Goal: Information Seeking & Learning: Learn about a topic

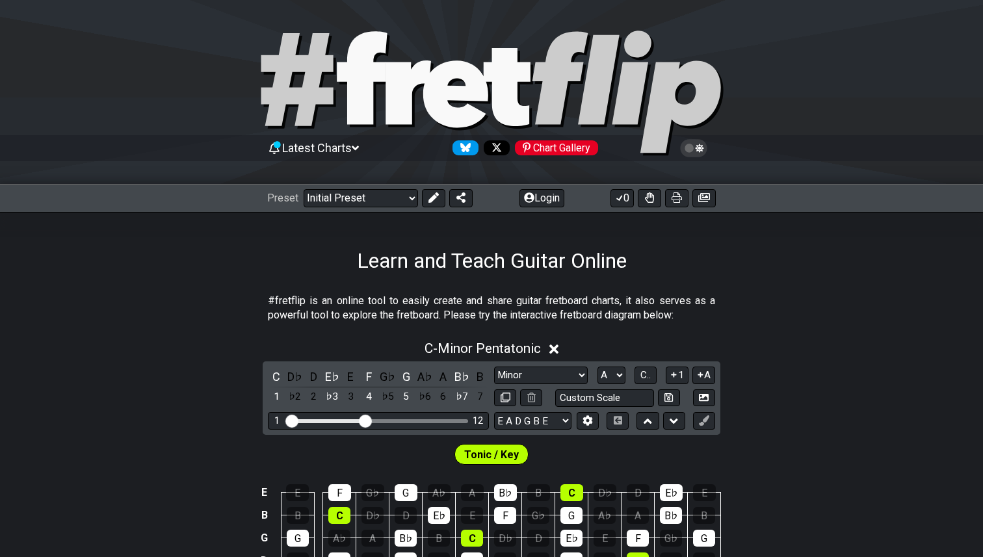
select select "Minor"
select select "A"
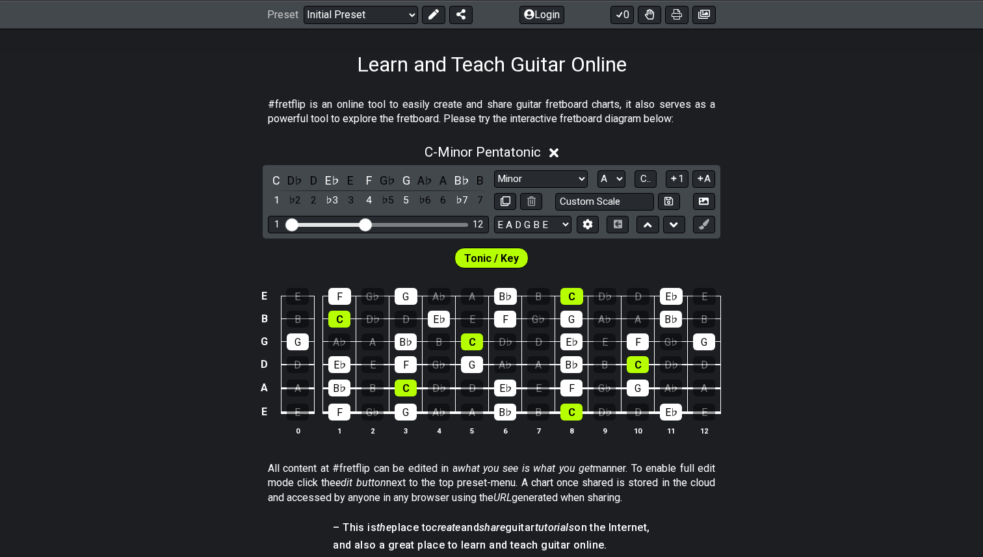
scroll to position [206, 0]
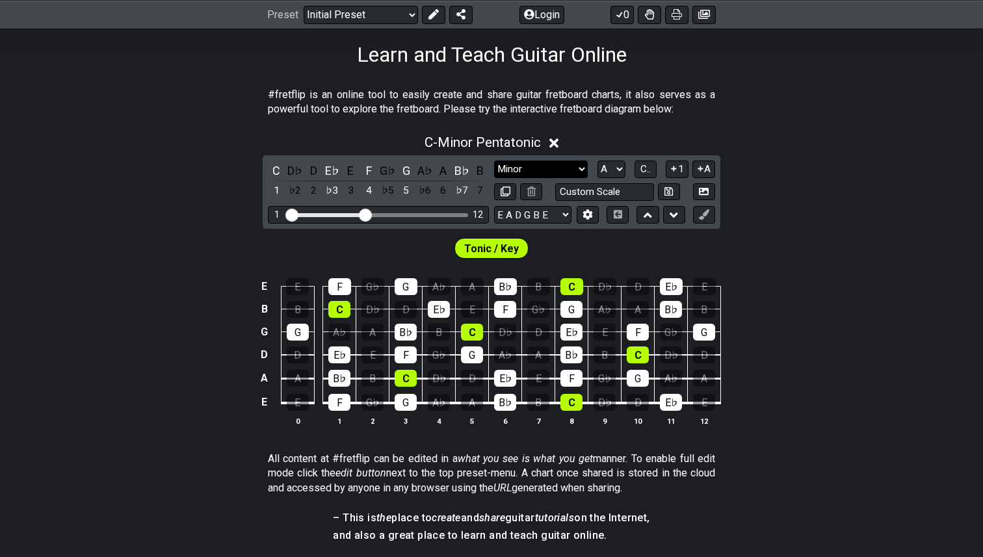
click at [586, 168] on select "Minor Pentatonic Click to edit Minor Pentatonic Major Pentatonic Minor Blues Ma…" at bounding box center [541, 170] width 94 height 18
select select "Melodic Minor"
click at [494, 161] on select "Minor Pentatonic Click to edit Minor Pentatonic Major Pentatonic Minor Blues Ma…" at bounding box center [541, 170] width 94 height 18
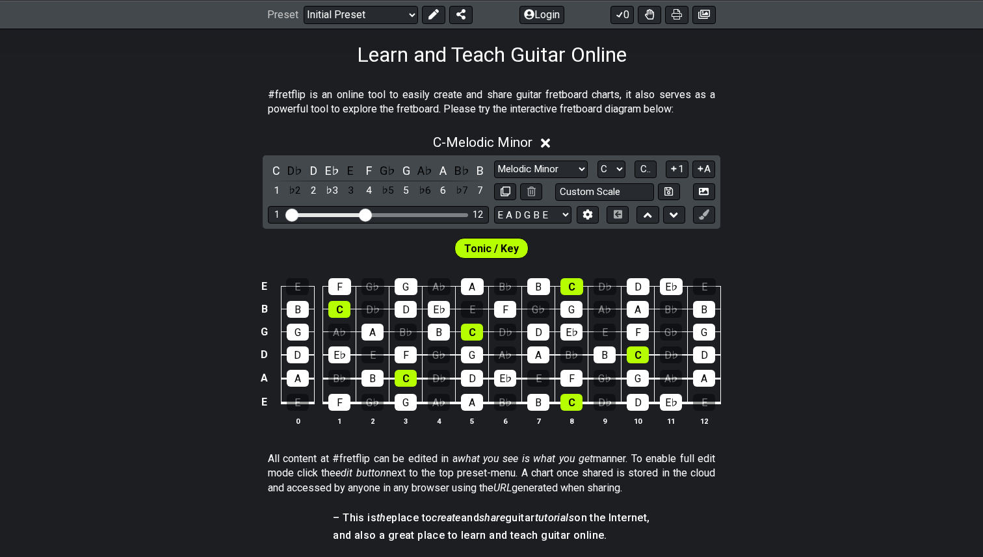
click at [511, 247] on span "Tonic / Key" at bounding box center [491, 248] width 55 height 19
click at [482, 247] on span "Tonic / Key" at bounding box center [491, 248] width 55 height 19
click at [620, 166] on select "A♭ A A♯ B♭ B C C♯ D♭ D D♯ E♭ E F F♯ G♭ G G♯" at bounding box center [611, 170] width 28 height 18
select select "B"
click at [597, 161] on select "A♭ A A♯ B♭ B C C♯ D♭ D D♯ E♭ E F F♯ G♭ G G♯" at bounding box center [611, 170] width 28 height 18
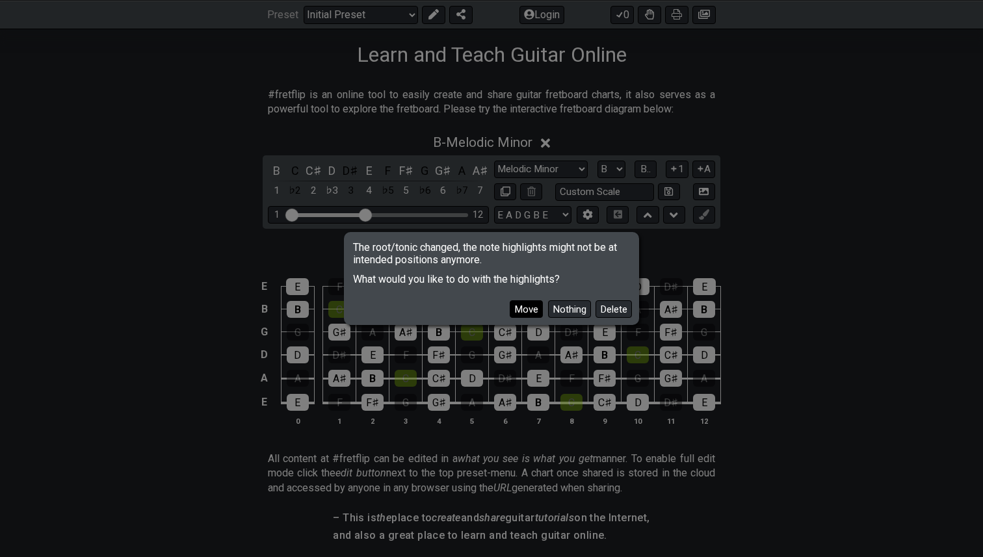
click at [523, 308] on button "Move" at bounding box center [526, 309] width 33 height 18
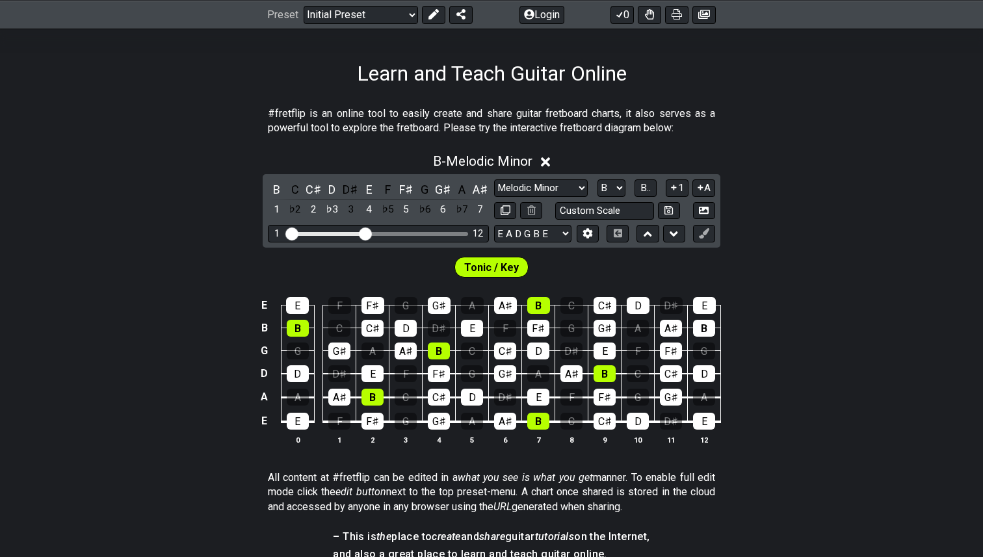
scroll to position [201, 0]
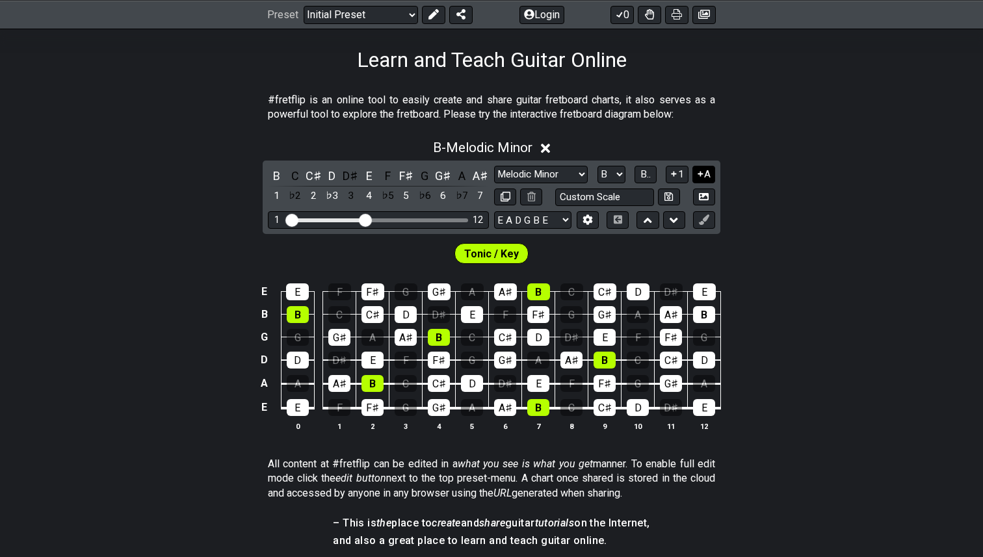
click at [701, 175] on icon at bounding box center [700, 174] width 12 height 10
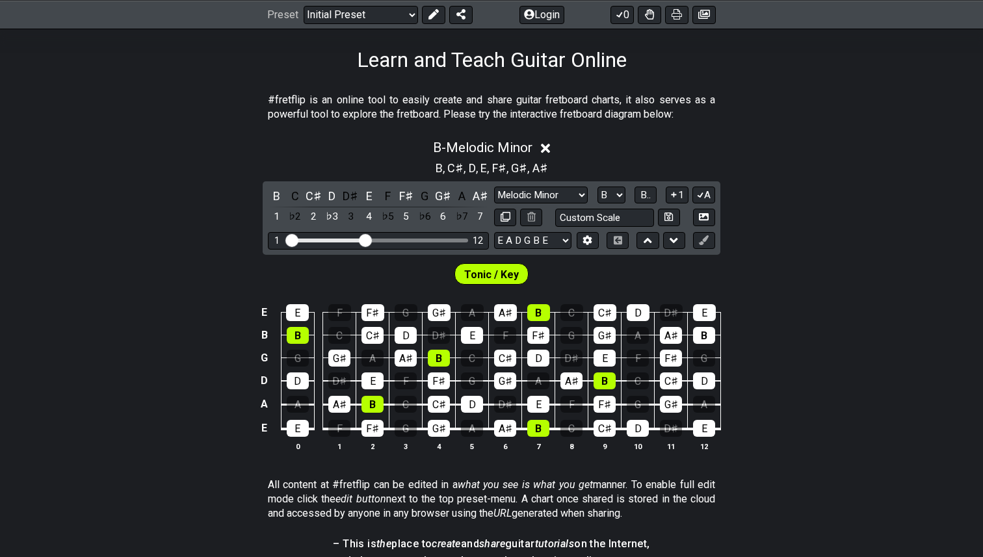
click at [701, 175] on div "B , C♯ , D , E , F♯ , G♯ , A♯" at bounding box center [491, 167] width 983 height 21
click at [674, 190] on icon at bounding box center [674, 195] width 12 height 10
click at [699, 194] on icon at bounding box center [700, 195] width 12 height 10
click at [704, 217] on icon at bounding box center [704, 217] width 10 height 10
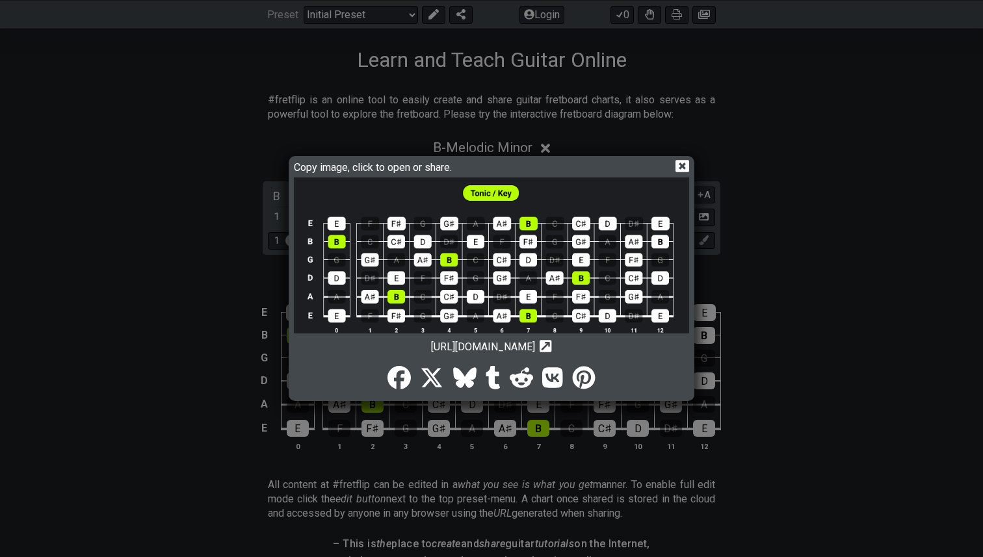
click at [541, 234] on img at bounding box center [491, 262] width 395 height 171
click at [685, 165] on icon at bounding box center [682, 166] width 14 height 12
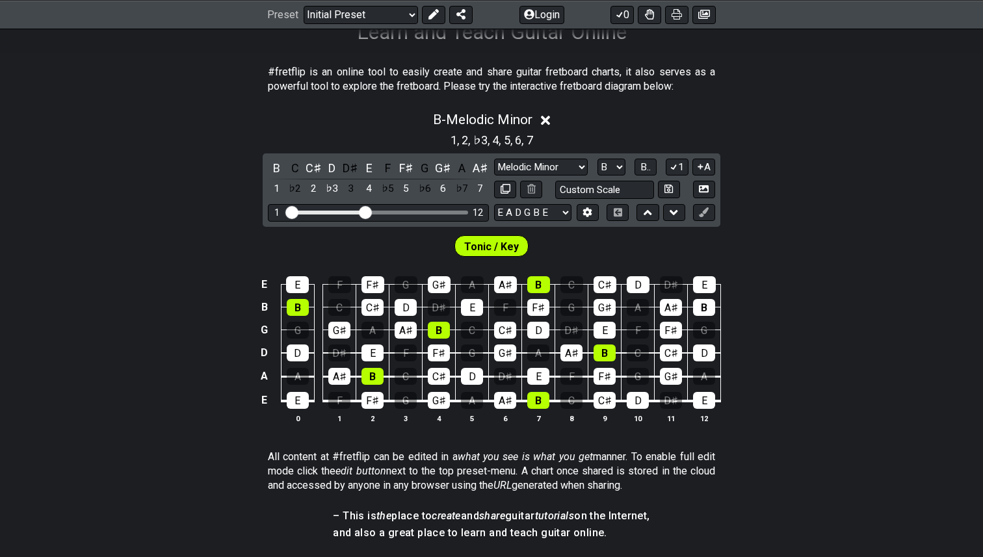
scroll to position [229, 0]
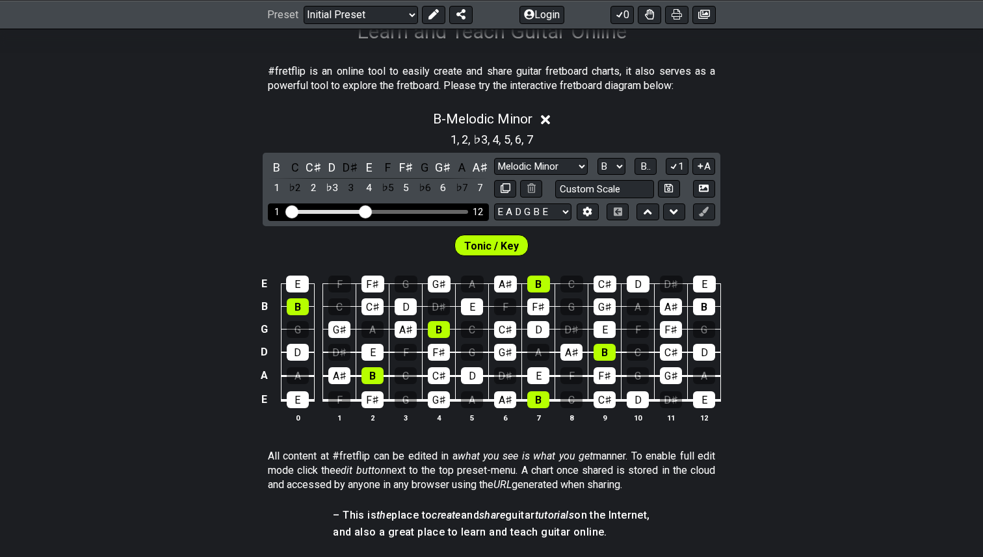
click at [480, 212] on div "12" at bounding box center [478, 212] width 10 height 11
drag, startPoint x: 363, startPoint y: 213, endPoint x: 399, endPoint y: 215, distance: 35.1
click at [399, 211] on input "Visible fret range" at bounding box center [378, 211] width 185 height 0
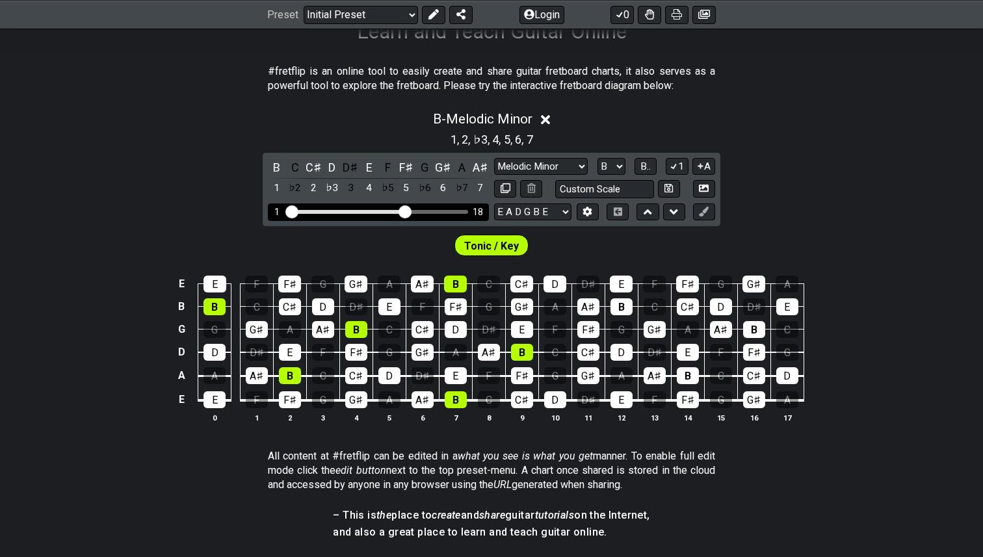
drag, startPoint x: 399, startPoint y: 215, endPoint x: 406, endPoint y: 215, distance: 7.2
click at [406, 211] on input "Visible fret range" at bounding box center [378, 211] width 185 height 0
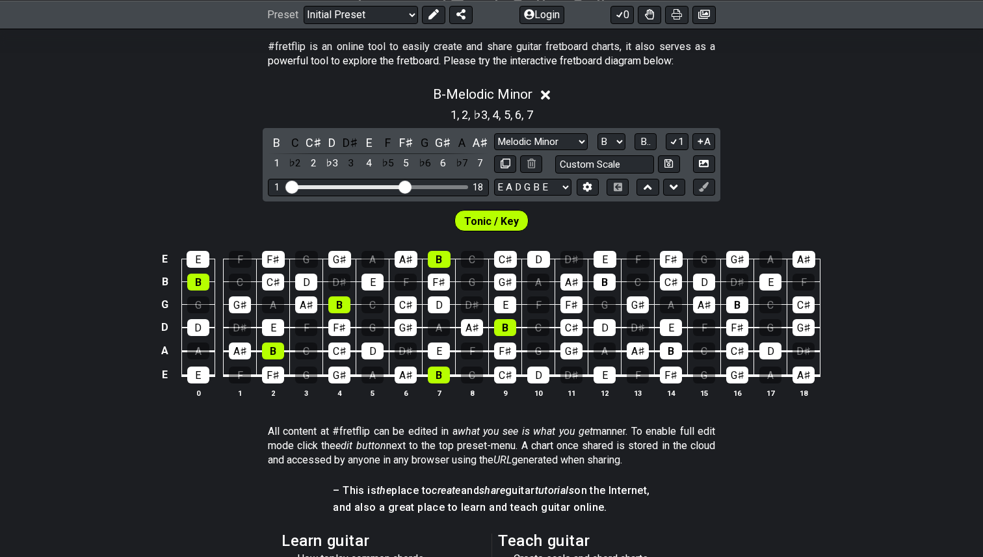
scroll to position [241, 0]
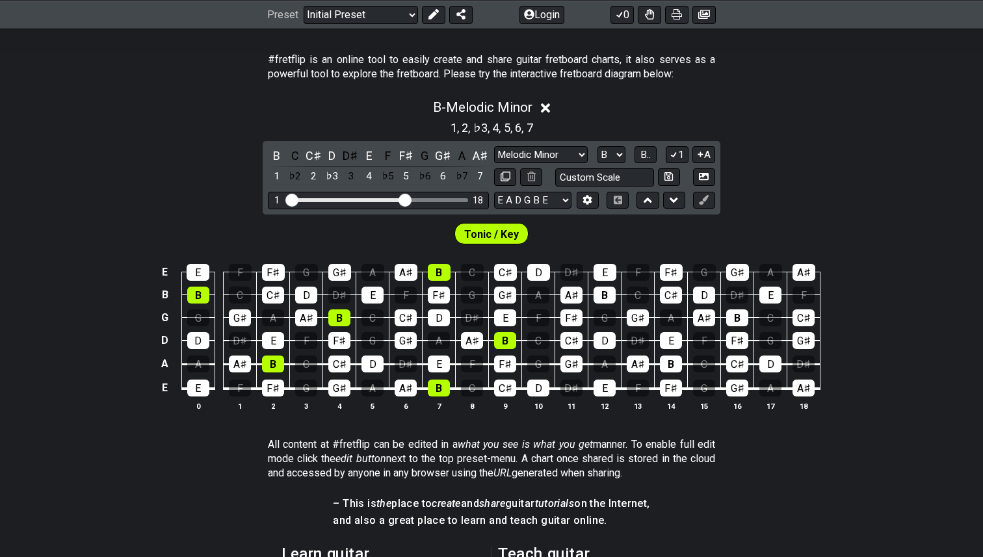
click at [501, 231] on span "Tonic / Key" at bounding box center [491, 234] width 55 height 19
click at [621, 152] on select "A♭ A A♯ B♭ B C C♯ D♭ D D♯ E♭ E F F♯ G♭ G G♯" at bounding box center [611, 155] width 28 height 18
click at [597, 146] on select "A♭ A A♯ B♭ B C C♯ D♭ D D♯ E♭ E F F♯ G♭ G G♯" at bounding box center [611, 155] width 28 height 18
click at [761, 207] on div "B - Melodic Minor 1 , 2 , ♭3 , 4 , 5 , 6 , 7 B C C♯ D D♯ E F F♯ G G♯ A A♯ 1 ♭2 …" at bounding box center [491, 260] width 983 height 337
click at [604, 292] on div "B" at bounding box center [605, 295] width 22 height 17
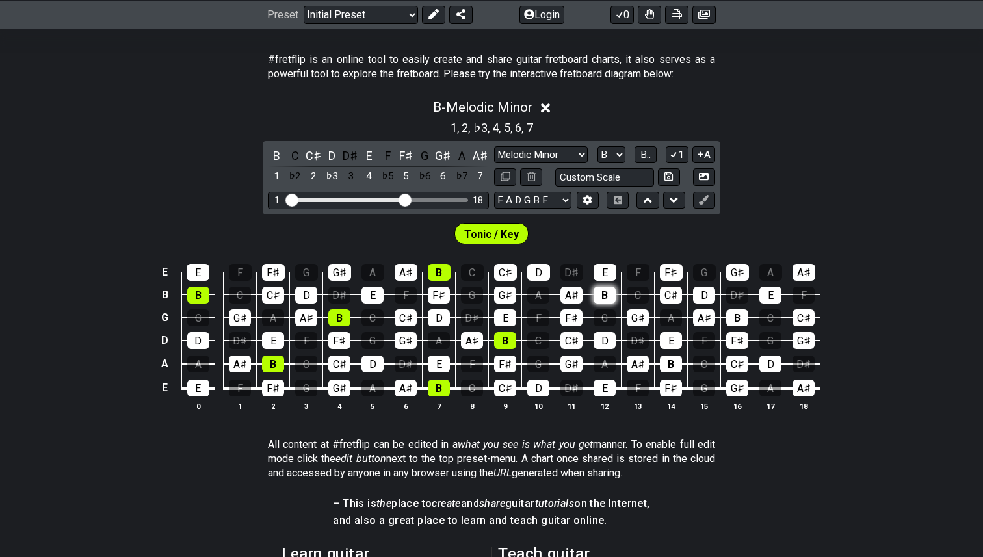
click at [606, 293] on div "B" at bounding box center [605, 295] width 22 height 17
click at [513, 237] on span "Tonic / Key" at bounding box center [491, 234] width 55 height 19
click at [677, 202] on icon at bounding box center [674, 200] width 8 height 13
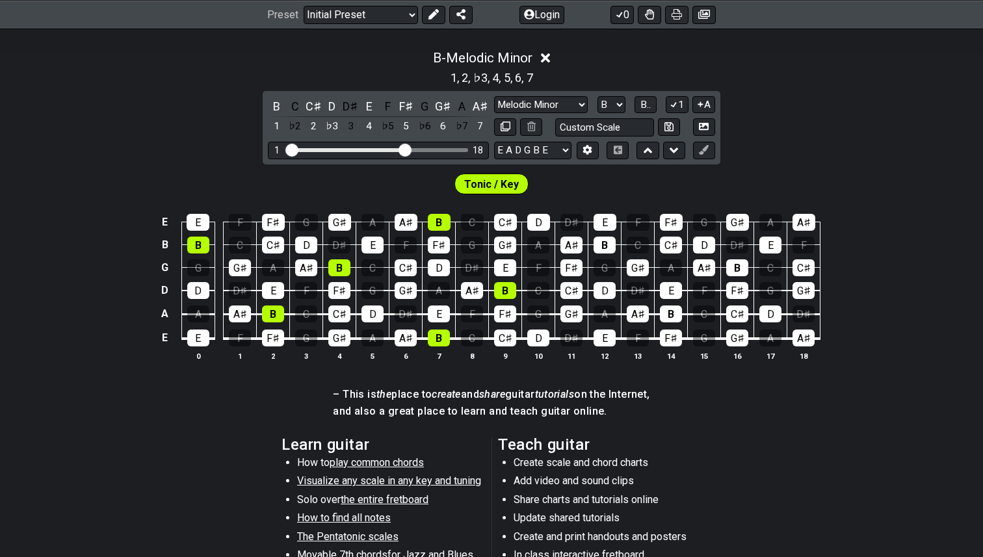
scroll to position [299, 0]
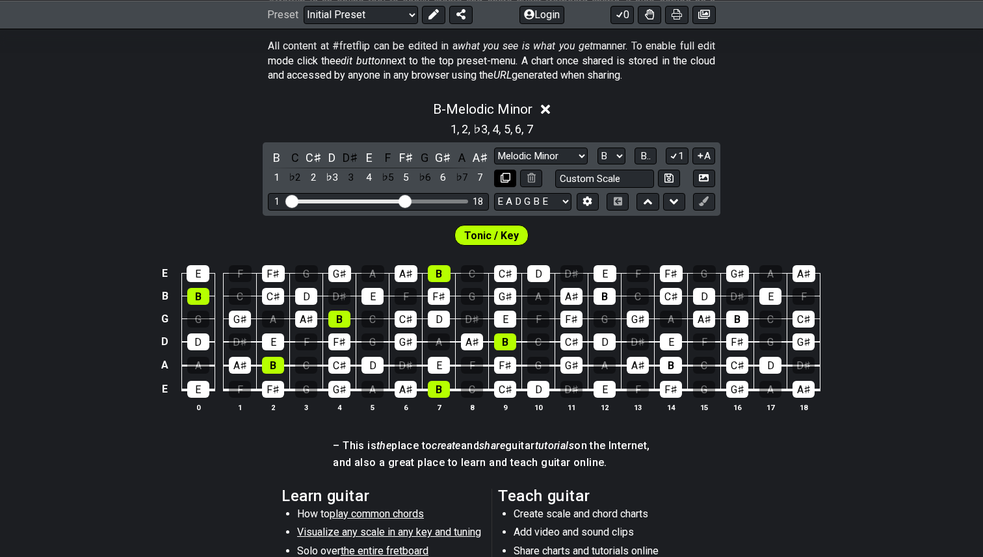
click at [507, 179] on icon at bounding box center [506, 178] width 10 height 10
select select "Melodic Minor"
select select "B"
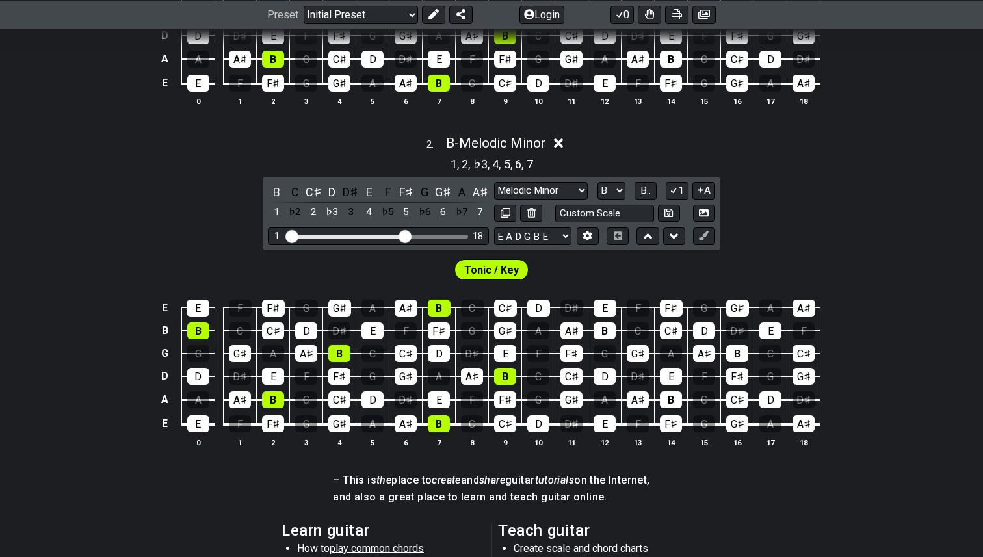
scroll to position [607, 0]
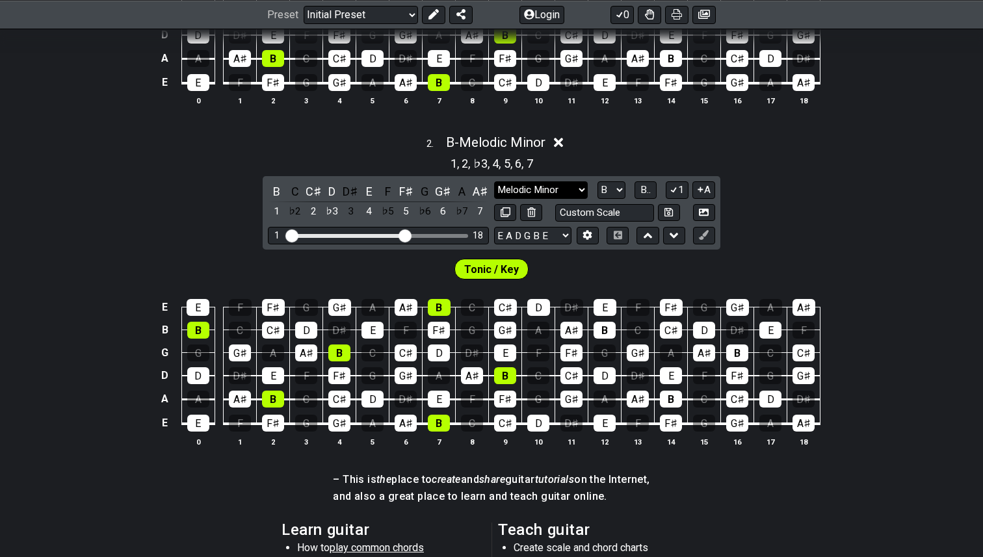
click at [583, 190] on select "Minor Pentatonic Click to edit Minor Pentatonic Major Pentatonic Minor Blues Ma…" at bounding box center [541, 190] width 94 height 18
select select "Minor / Aeolian"
click at [494, 181] on select "Minor Pentatonic Click to edit Minor Pentatonic Major Pentatonic Minor Blues Ma…" at bounding box center [541, 190] width 94 height 18
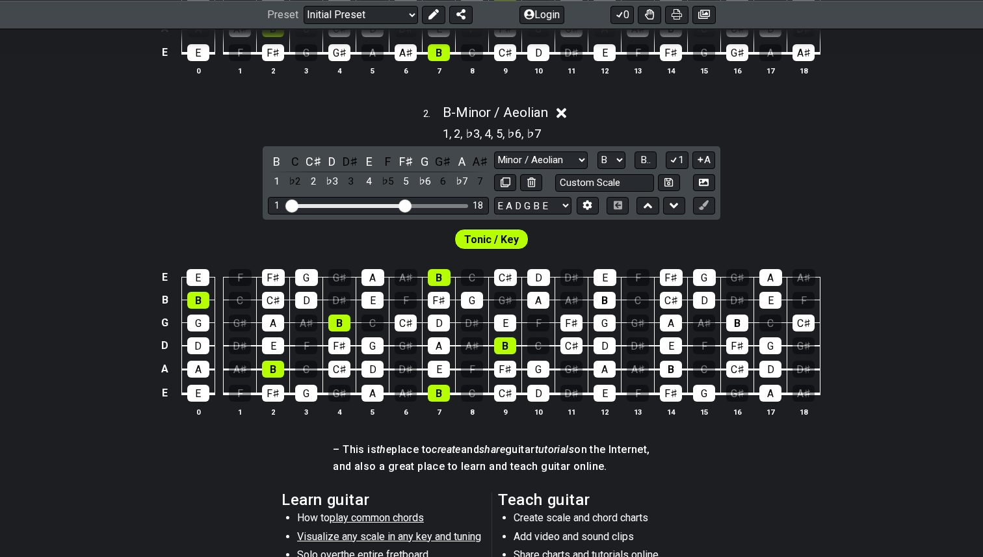
scroll to position [568, 0]
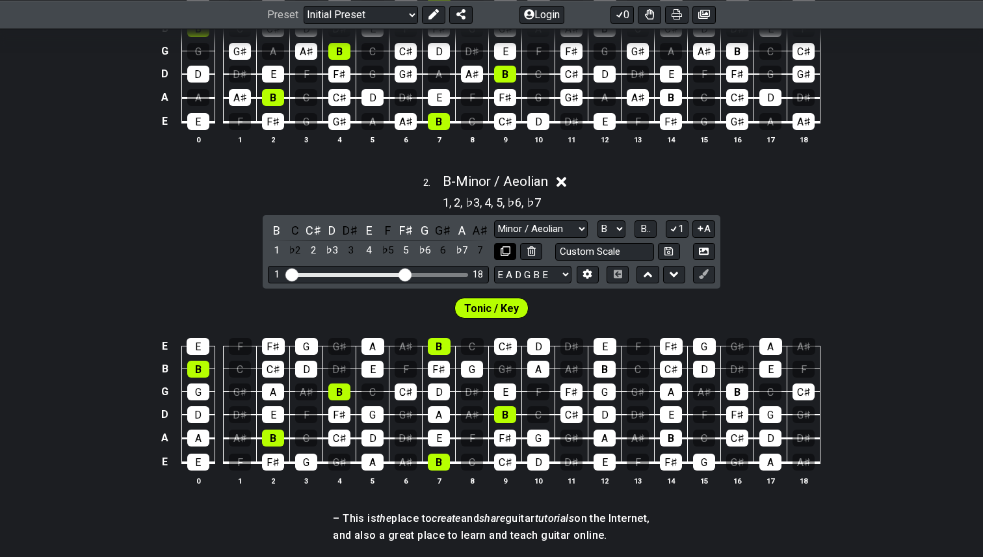
click at [503, 246] on icon at bounding box center [506, 251] width 10 height 10
select select "Minor / Aeolian"
select select "B"
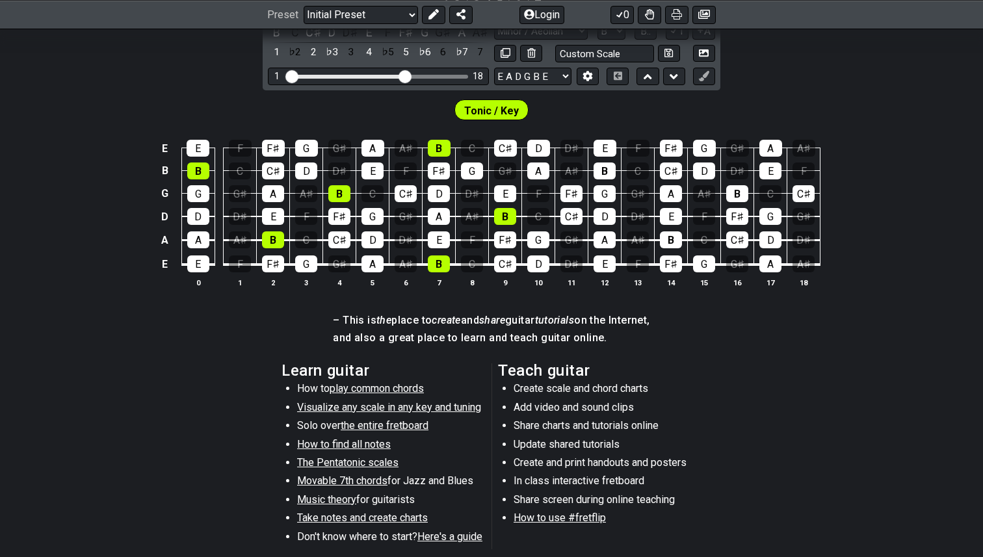
scroll to position [1188, 0]
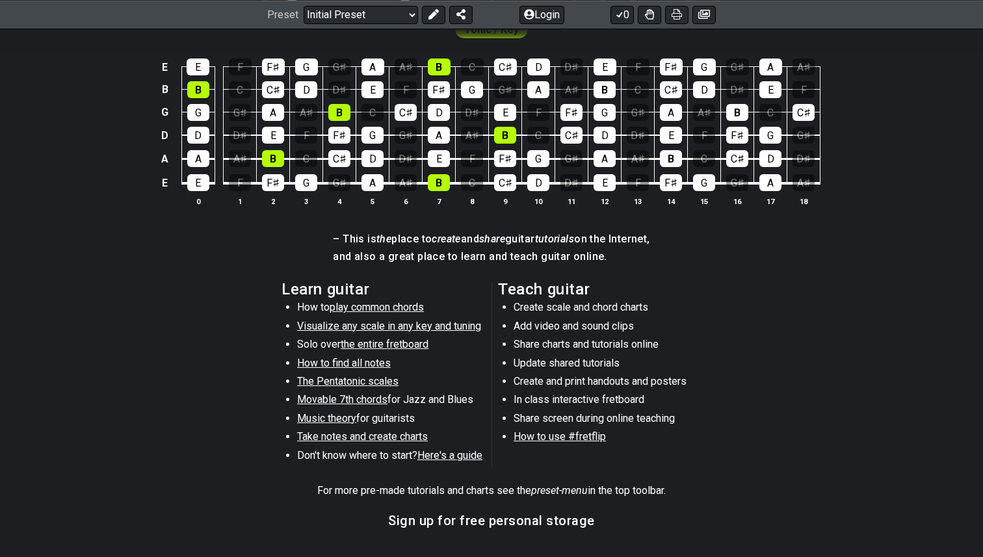
click at [369, 324] on span "Visualize any scale in any key and tuning" at bounding box center [389, 326] width 184 height 12
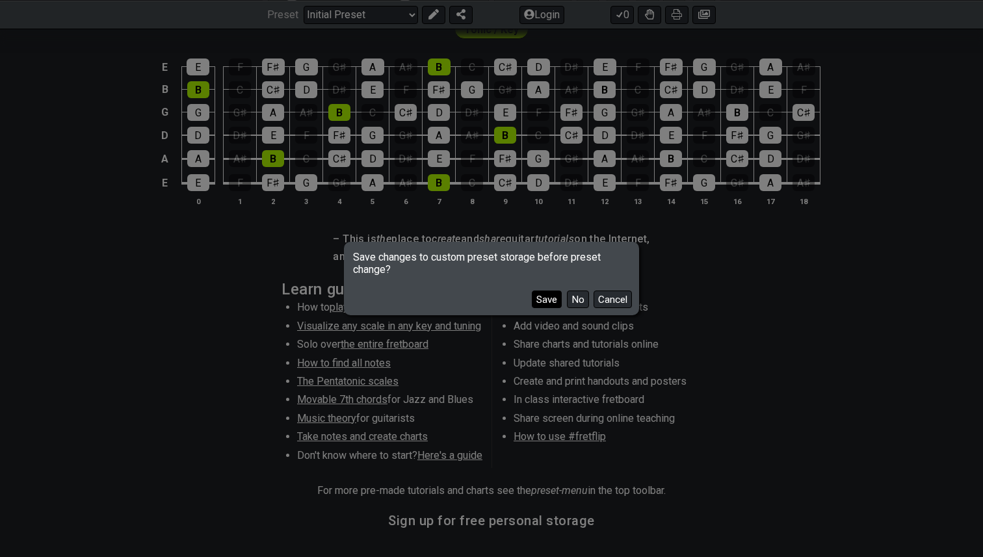
click at [548, 298] on button "Save" at bounding box center [547, 300] width 30 height 18
select select "C"
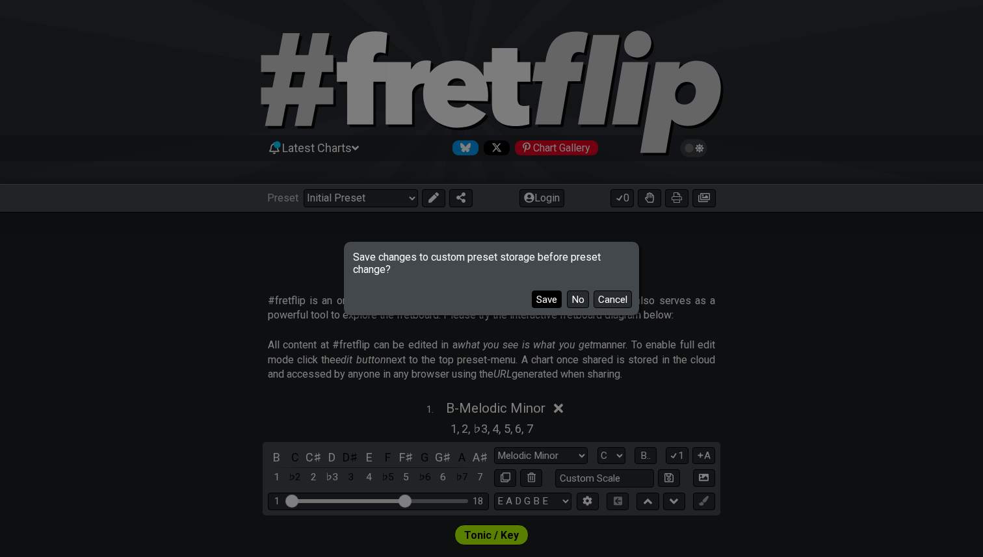
select select "/guitar-scales"
select select "Minor Pentatonic"
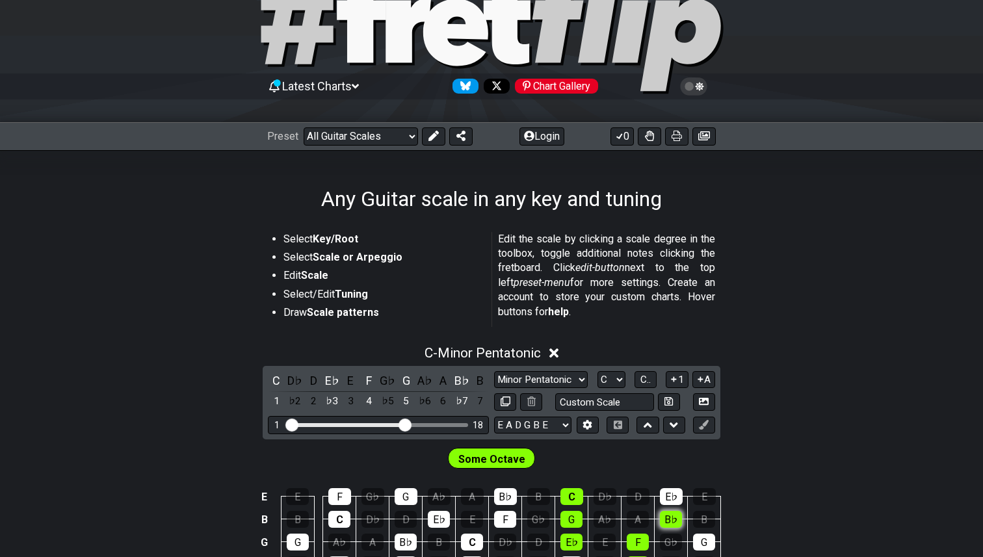
scroll to position [59, 0]
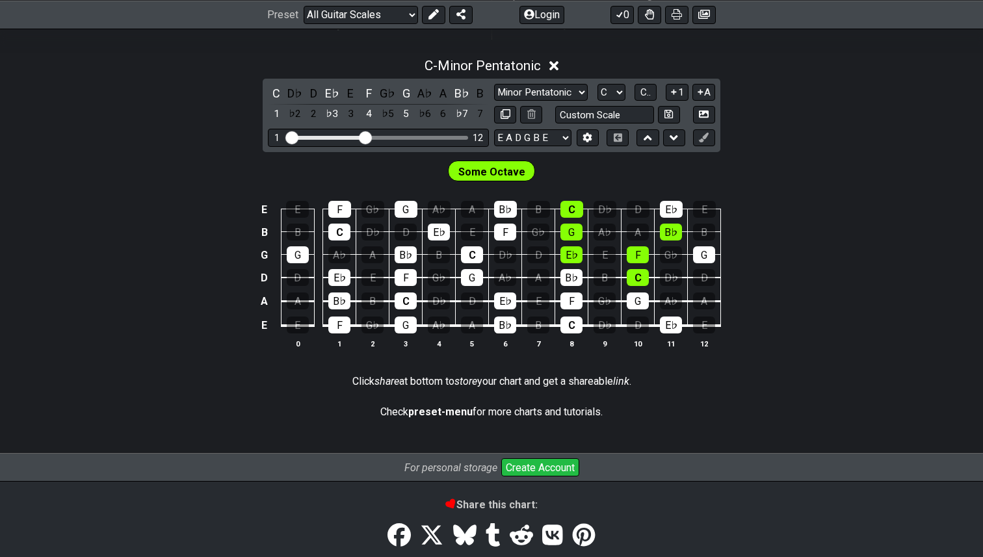
scroll to position [300, 0]
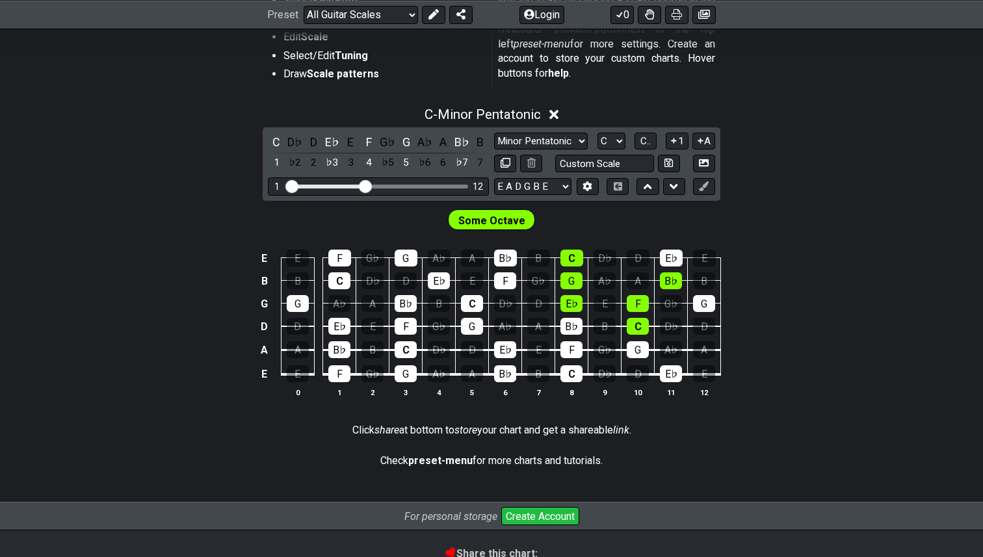
click at [490, 220] on span "Some Octave" at bounding box center [491, 220] width 67 height 19
drag, startPoint x: 365, startPoint y: 186, endPoint x: 403, endPoint y: 187, distance: 37.7
click at [403, 185] on input "Visible fret range" at bounding box center [378, 185] width 185 height 0
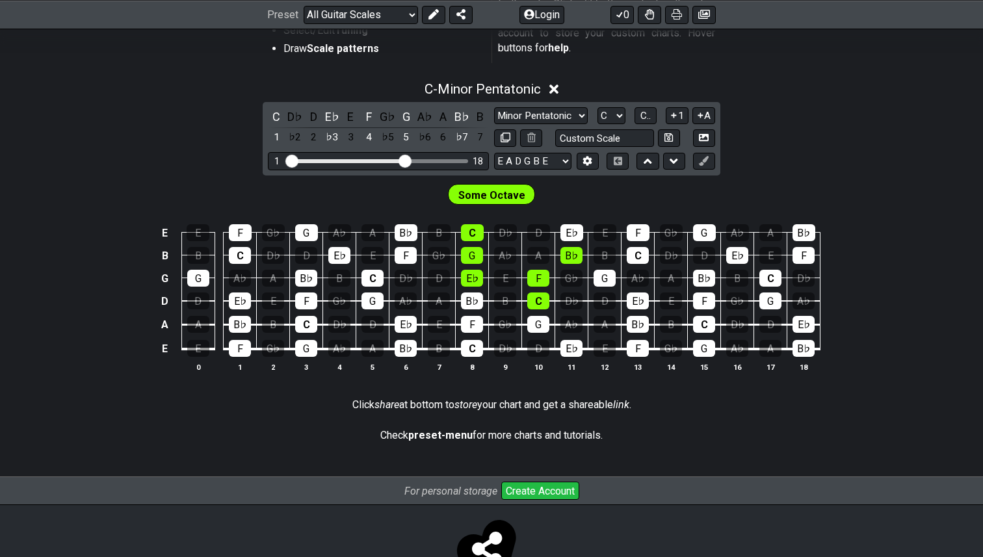
scroll to position [312, 0]
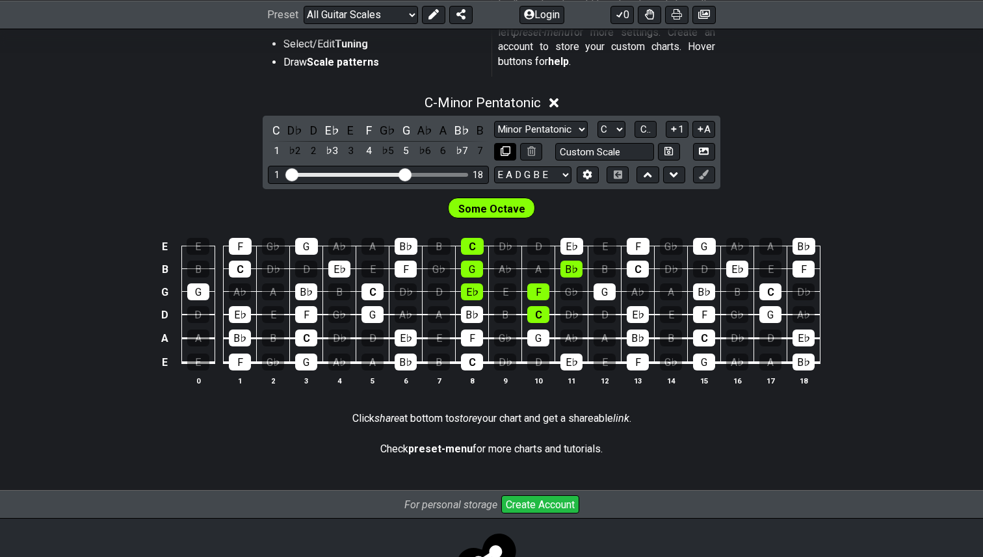
click at [507, 151] on icon at bounding box center [506, 151] width 10 height 10
select select "C"
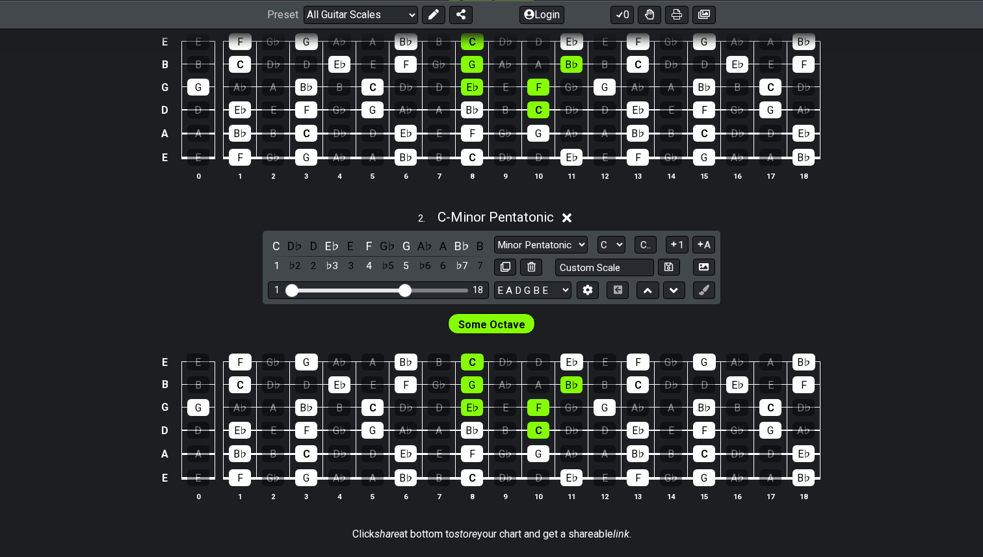
scroll to position [476, 0]
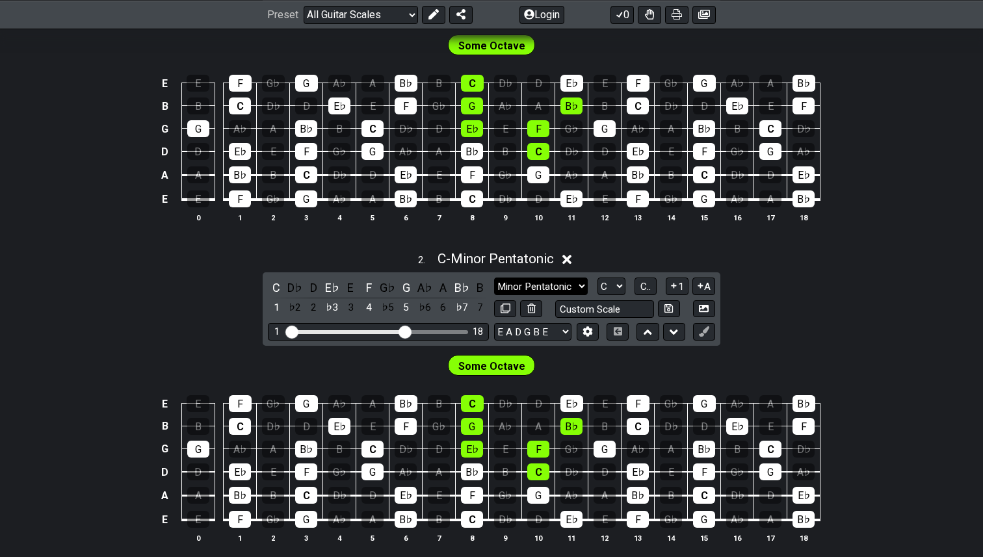
click at [584, 283] on select "Minor Pentatonic Root Minor Pentatonic Major Pentatonic Minor Blues Major Blues…" at bounding box center [541, 287] width 94 height 18
select select "Lydian"
click at [494, 278] on select "Minor Pentatonic Root Minor Pentatonic Major Pentatonic Minor Blues Major Blues…" at bounding box center [541, 287] width 94 height 18
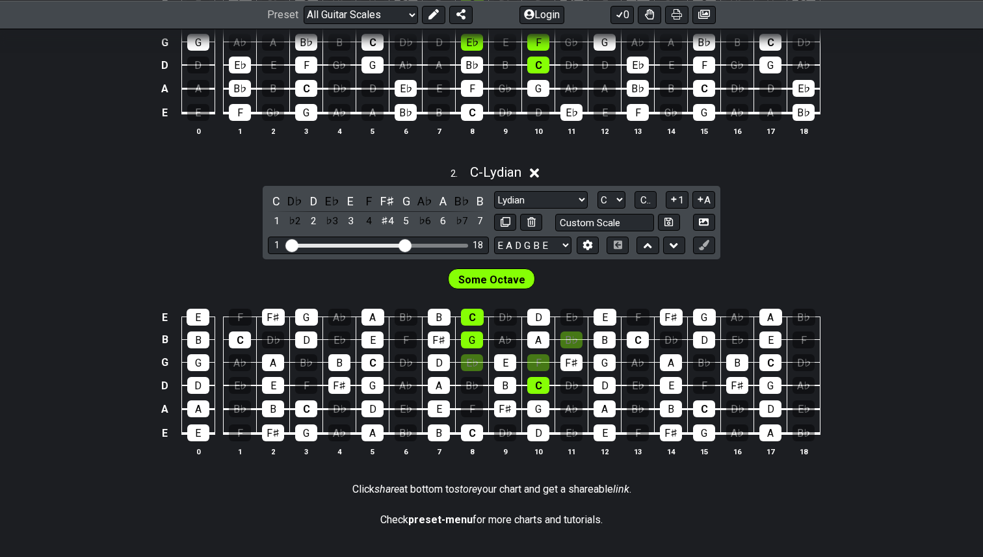
scroll to position [560, 0]
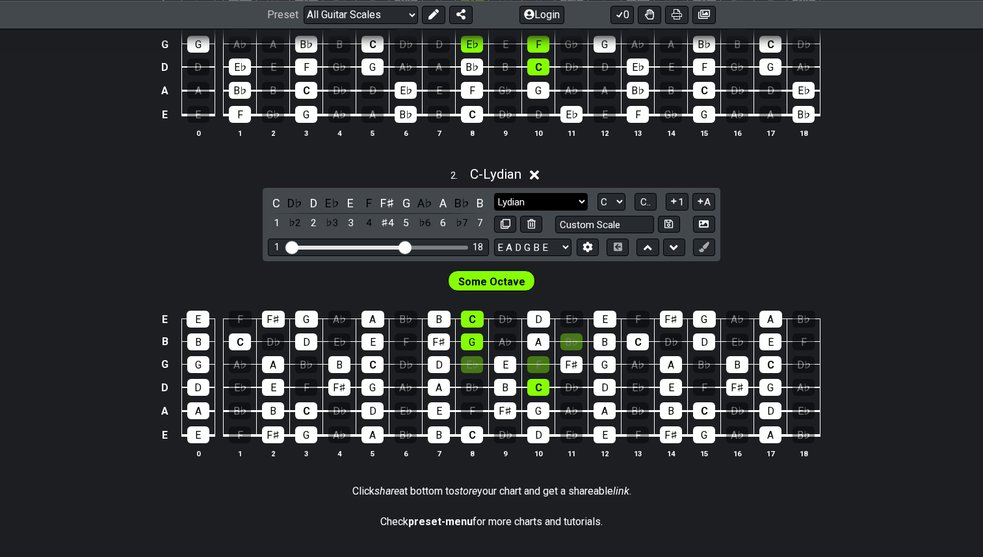
click at [582, 202] on select "Minor Pentatonic Root Minor Pentatonic Major Pentatonic Minor Blues Major Blues…" at bounding box center [541, 202] width 94 height 18
click at [504, 224] on icon at bounding box center [506, 224] width 10 height 10
select select "Lydian"
select select "C"
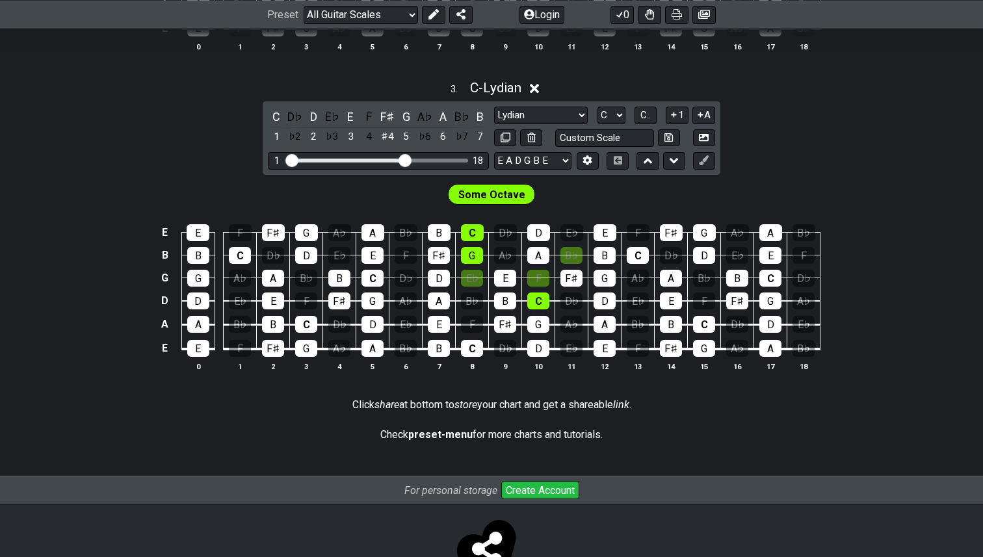
scroll to position [1013, 0]
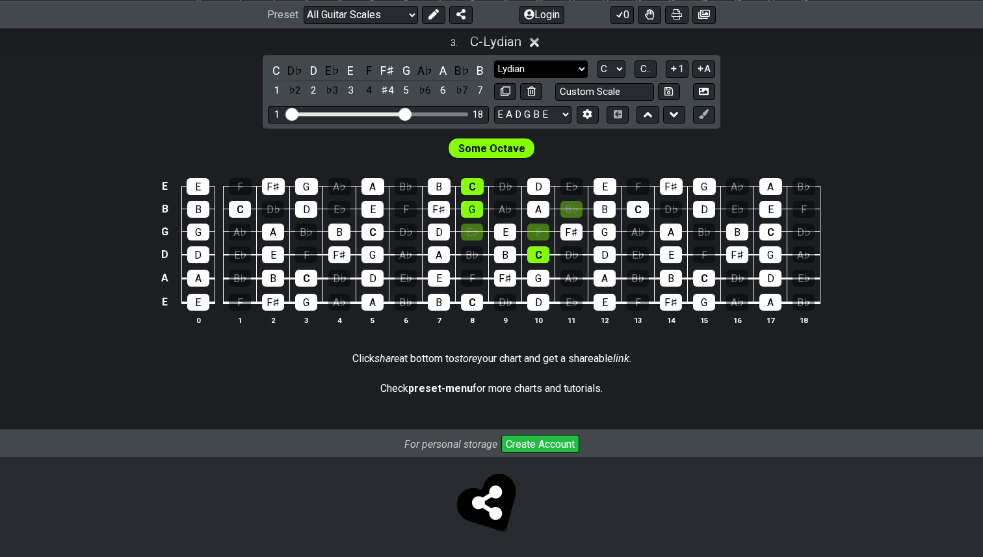
click at [582, 68] on select "Minor Pentatonic Root Minor Pentatonic Major Pentatonic Minor Blues Major Blues…" at bounding box center [541, 69] width 94 height 18
select select "Dorian"
click at [494, 60] on select "Minor Pentatonic Root Minor Pentatonic Major Pentatonic Minor Blues Major Blues…" at bounding box center [541, 69] width 94 height 18
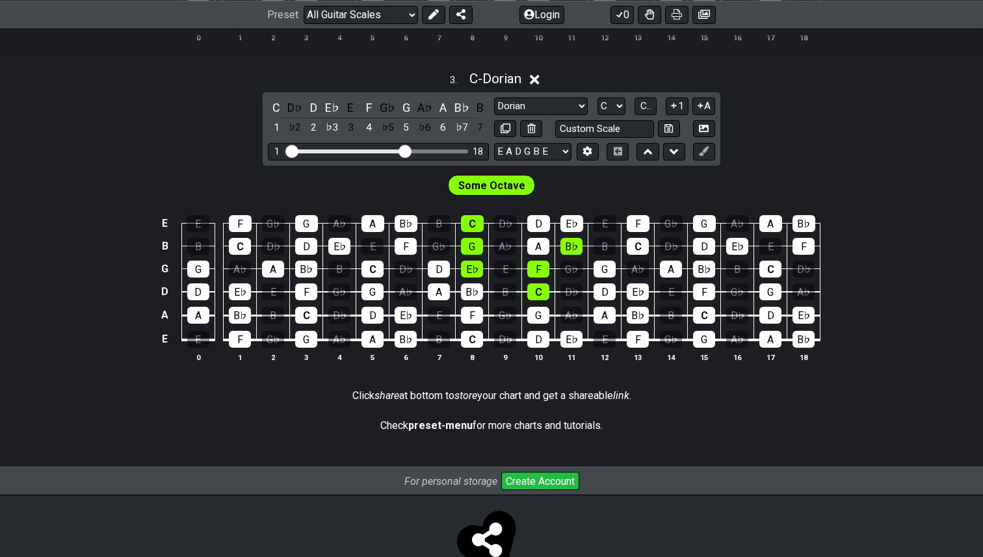
scroll to position [967, 0]
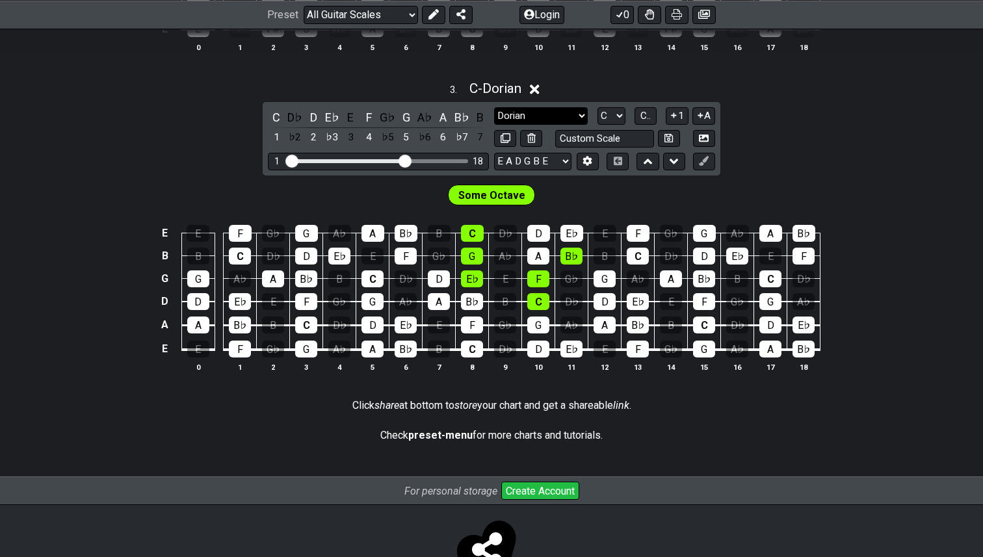
click at [584, 114] on select "Minor Pentatonic Root Minor Pentatonic Major Pentatonic Minor Blues Major Blues…" at bounding box center [541, 116] width 94 height 18
click at [503, 138] on icon at bounding box center [506, 138] width 10 height 10
select select "Dorian"
select select "C"
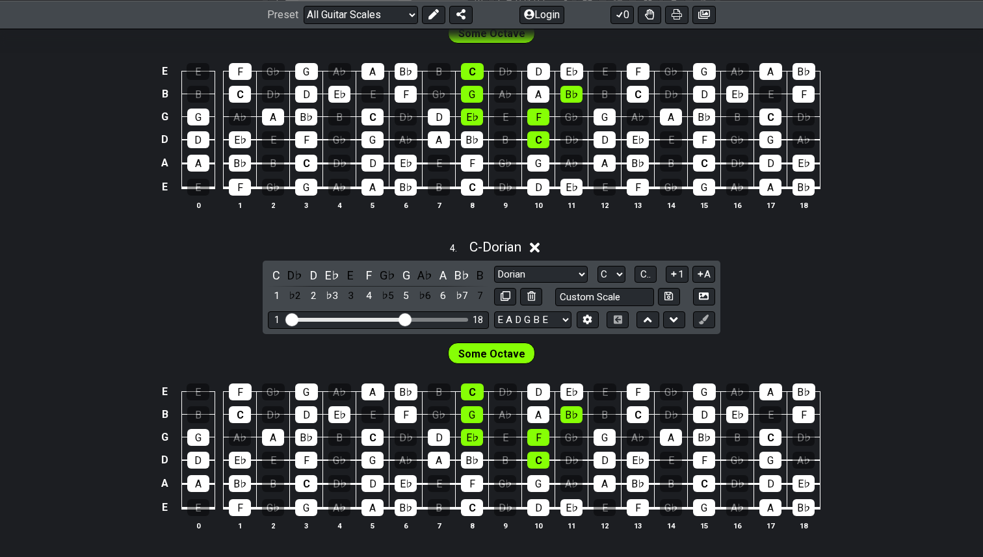
scroll to position [1264, 0]
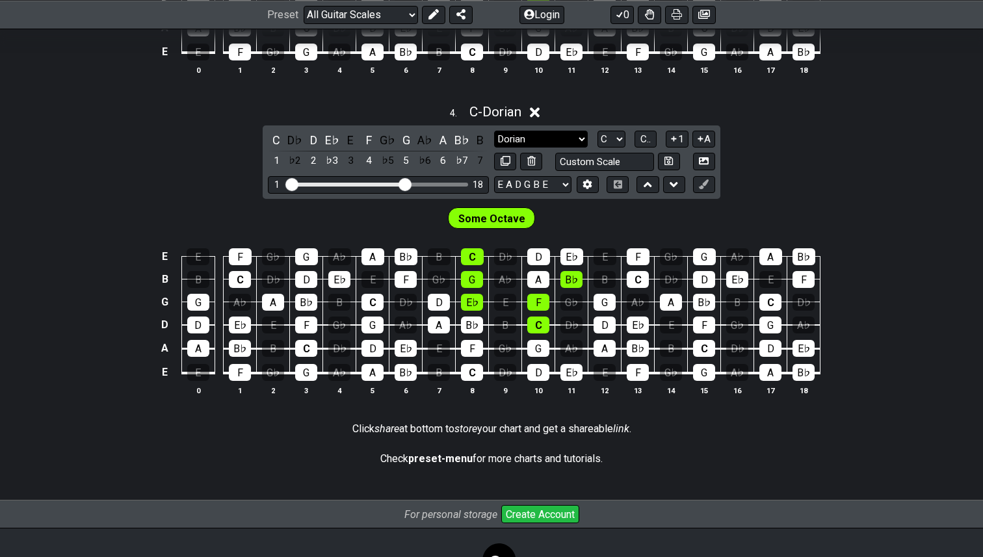
click at [582, 135] on select "Minor Pentatonic Root Minor Pentatonic Major Pentatonic Minor Blues Major Blues…" at bounding box center [541, 140] width 94 height 18
select select "Phrygian"
click at [494, 131] on select "Minor Pentatonic Root Minor Pentatonic Major Pentatonic Minor Blues Major Blues…" at bounding box center [541, 140] width 94 height 18
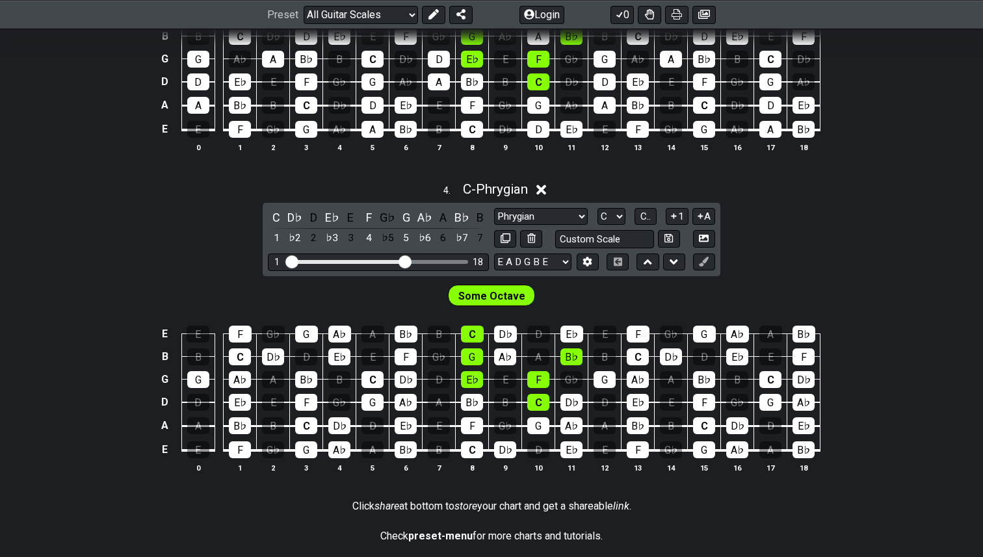
scroll to position [1162, 0]
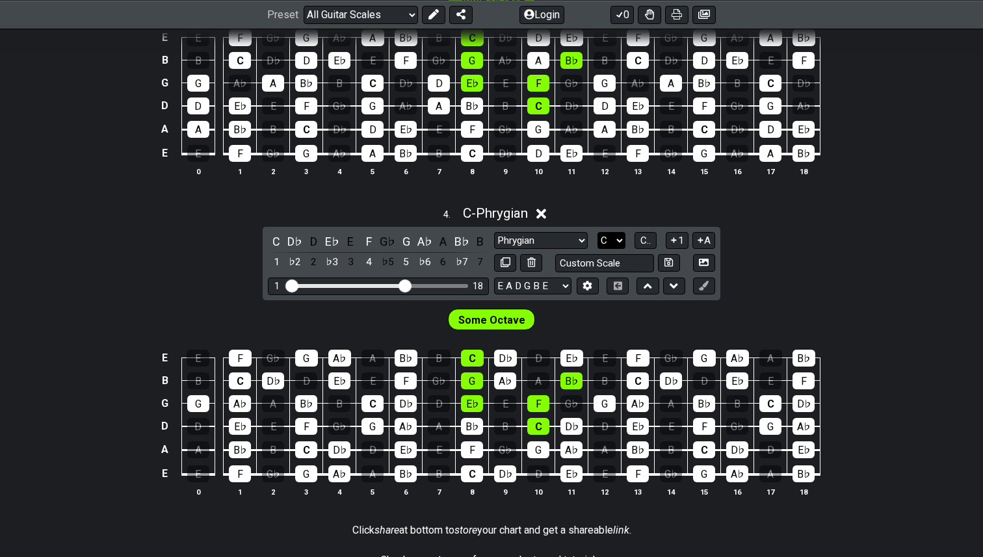
click at [623, 239] on select "A♭ A A♯ B♭ B C C♯ D♭ D D♯ E♭ E F F♯ G♭ G G♯" at bounding box center [611, 241] width 28 height 18
select select "E"
click at [597, 232] on select "A♭ A A♯ B♭ B C C♯ D♭ D D♯ E♭ E F F♯ G♭ G G♯" at bounding box center [611, 241] width 28 height 18
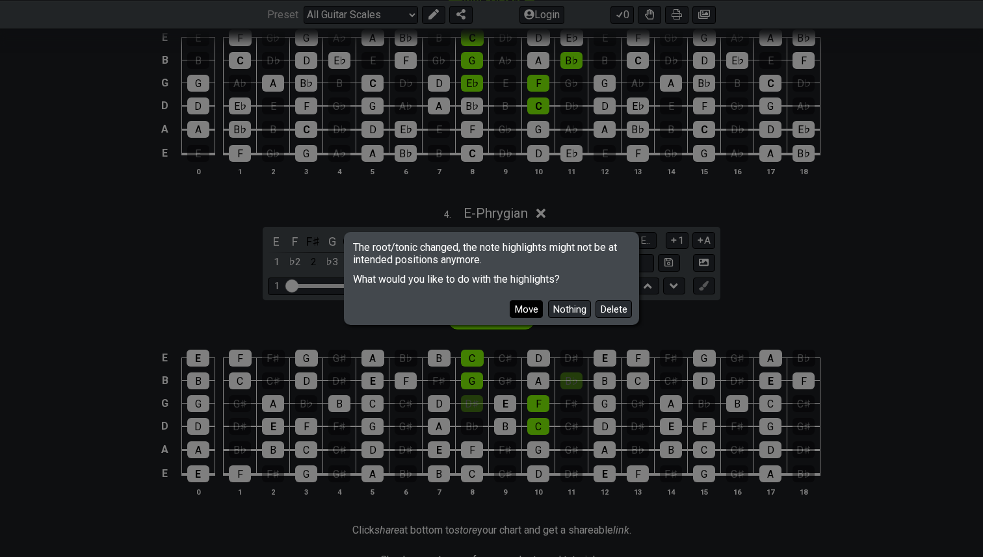
click at [528, 309] on button "Move" at bounding box center [526, 309] width 33 height 18
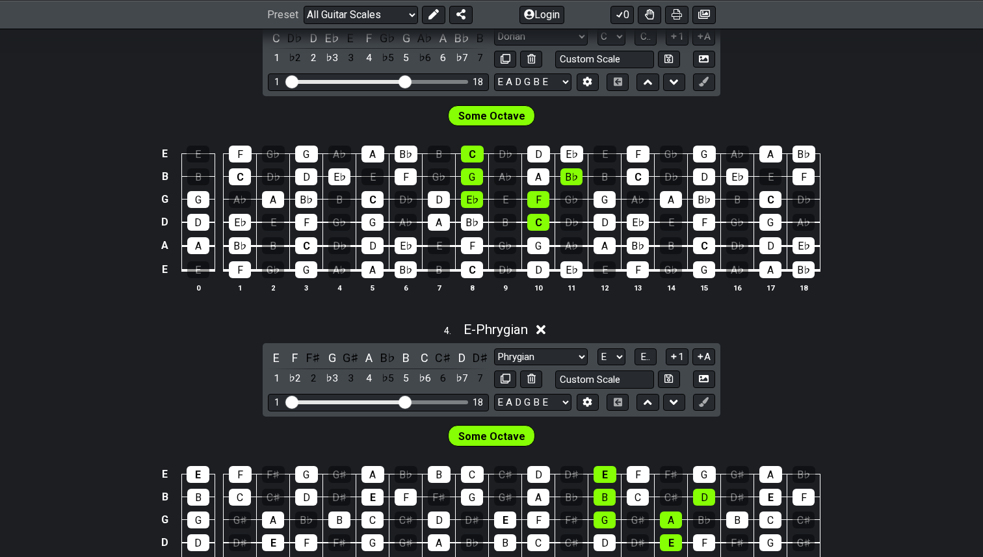
scroll to position [998, 0]
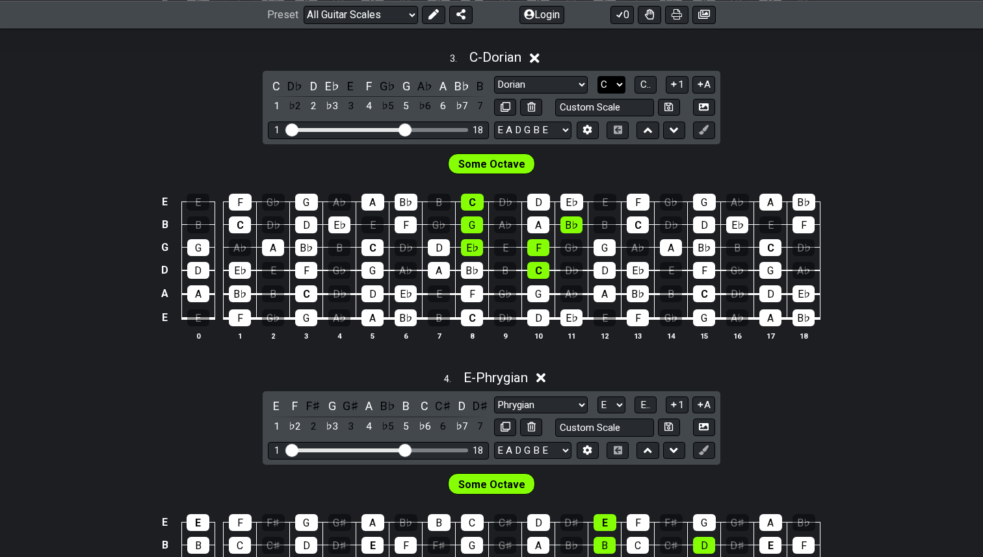
click at [621, 83] on select "A♭ A A♯ B♭ B C C♯ D♭ D D♯ E♭ E F F♯ G♭ G G♯" at bounding box center [611, 85] width 28 height 18
select select "B"
click at [597, 76] on select "A♭ A A♯ B♭ B C C♯ D♭ D D♯ E♭ E F F♯ G♭ G G♯" at bounding box center [611, 85] width 28 height 18
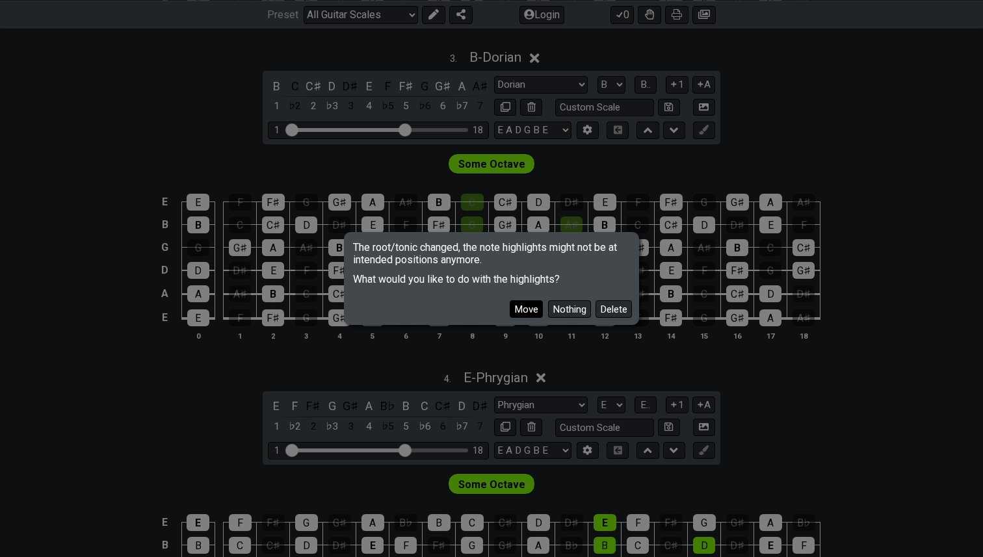
click at [521, 309] on button "Move" at bounding box center [526, 309] width 33 height 18
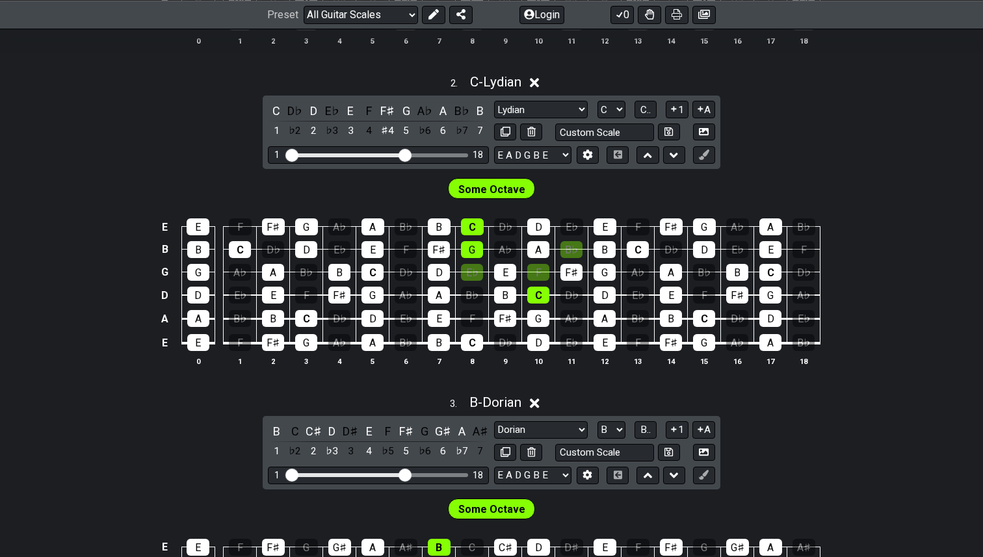
scroll to position [644, 0]
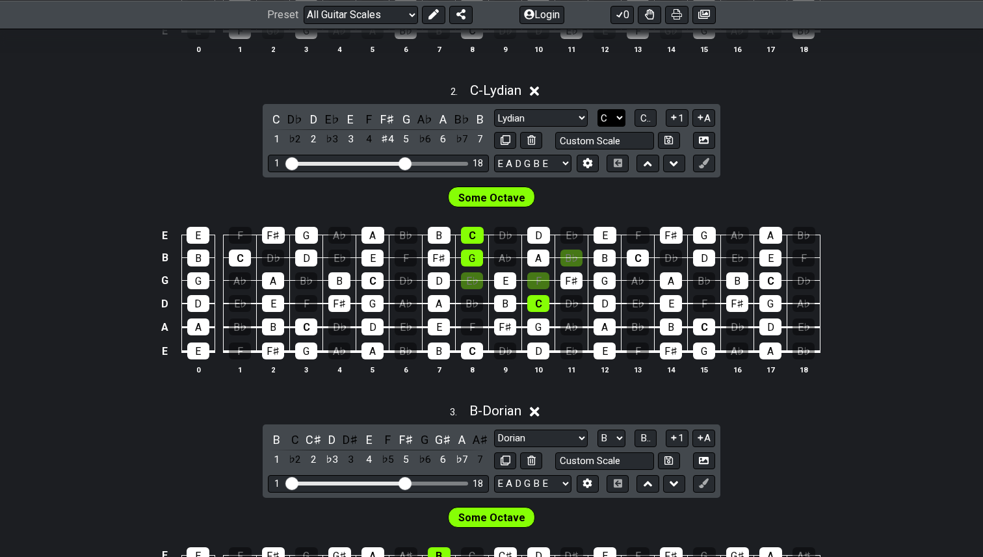
click at [620, 117] on select "A♭ A A♯ B♭ B C C♯ D♭ D D♯ E♭ E F F♯ G♭ G G♯" at bounding box center [611, 118] width 28 height 18
select select "D"
click at [597, 109] on select "A♭ A A♯ B♭ B C C♯ D♭ D D♯ E♭ E F F♯ G♭ G G♯" at bounding box center [611, 118] width 28 height 18
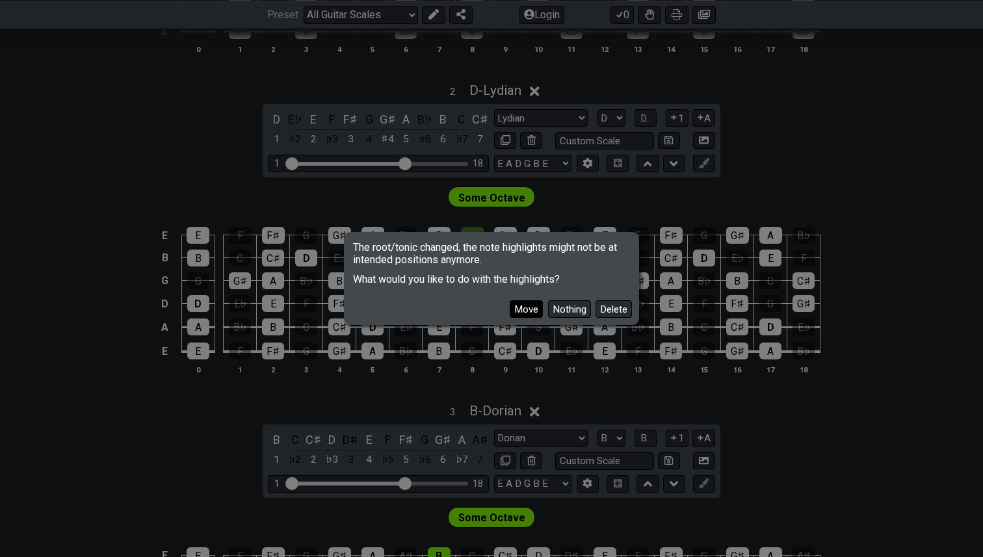
click at [528, 309] on button "Move" at bounding box center [526, 309] width 33 height 18
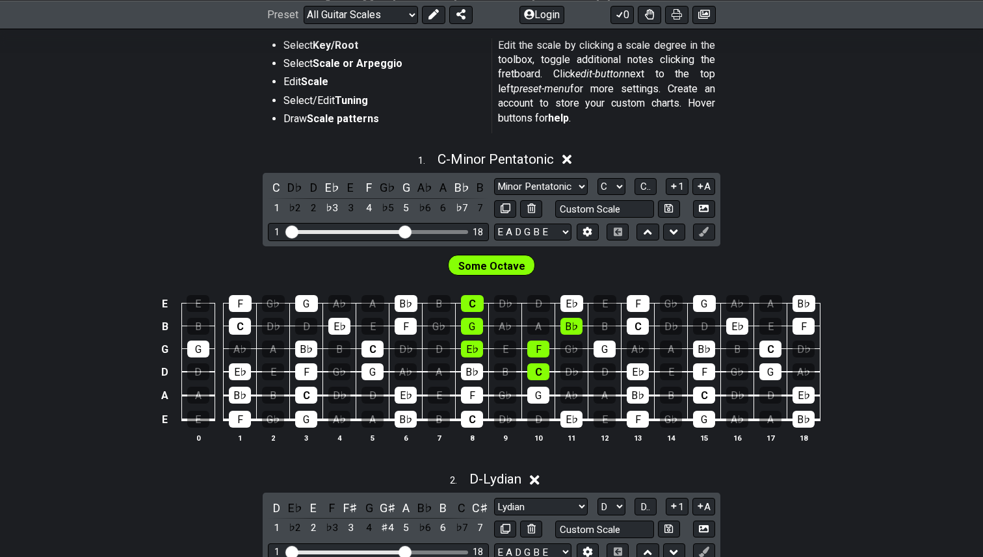
scroll to position [261, 0]
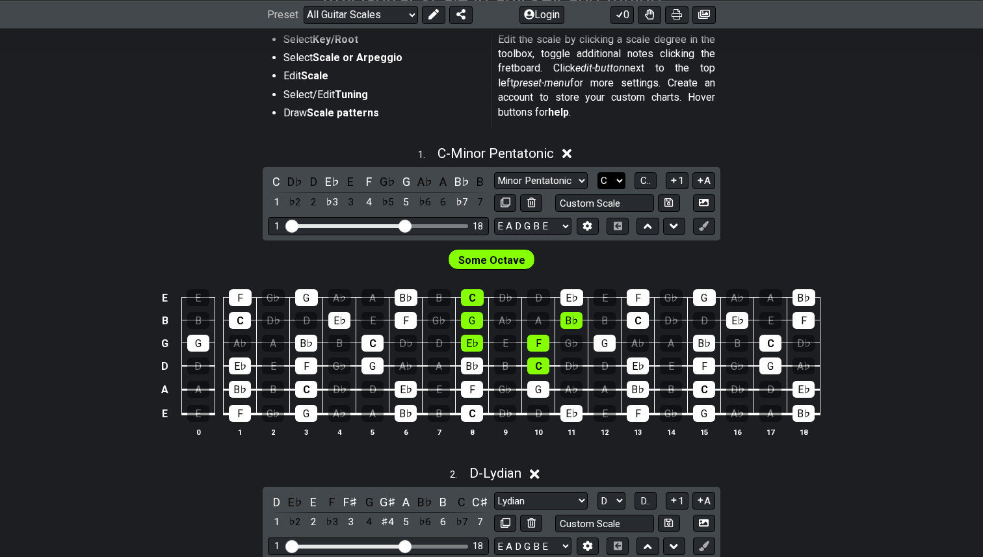
click at [620, 178] on select "A♭ A A♯ B♭ B C C♯ D♭ D D♯ E♭ E F F♯ G♭ G G♯" at bounding box center [611, 181] width 28 height 18
select select "B"
click at [597, 172] on select "A♭ A A♯ B♭ B C C♯ D♭ D D♯ E♭ E F F♯ G♭ G G♯" at bounding box center [611, 181] width 28 height 18
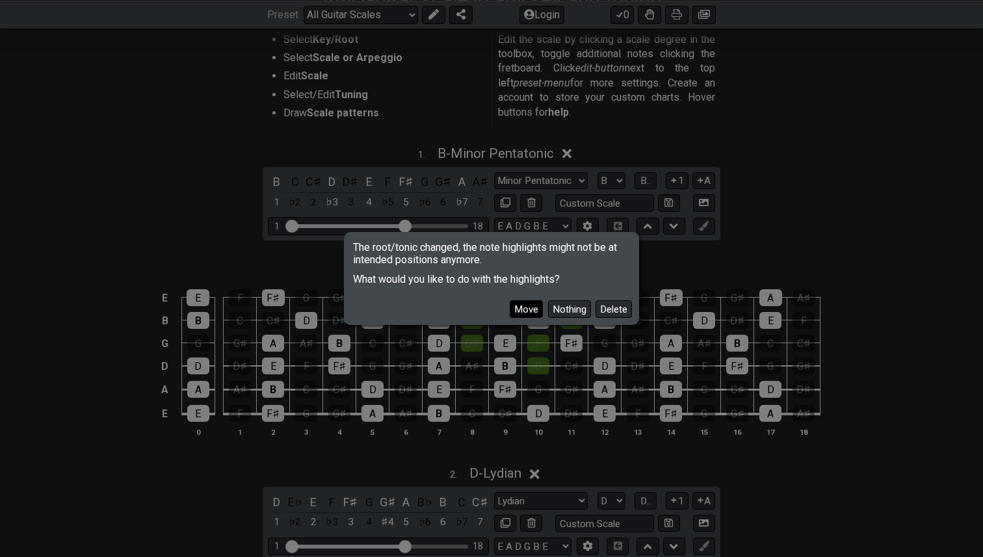
click at [523, 309] on button "Move" at bounding box center [526, 309] width 33 height 18
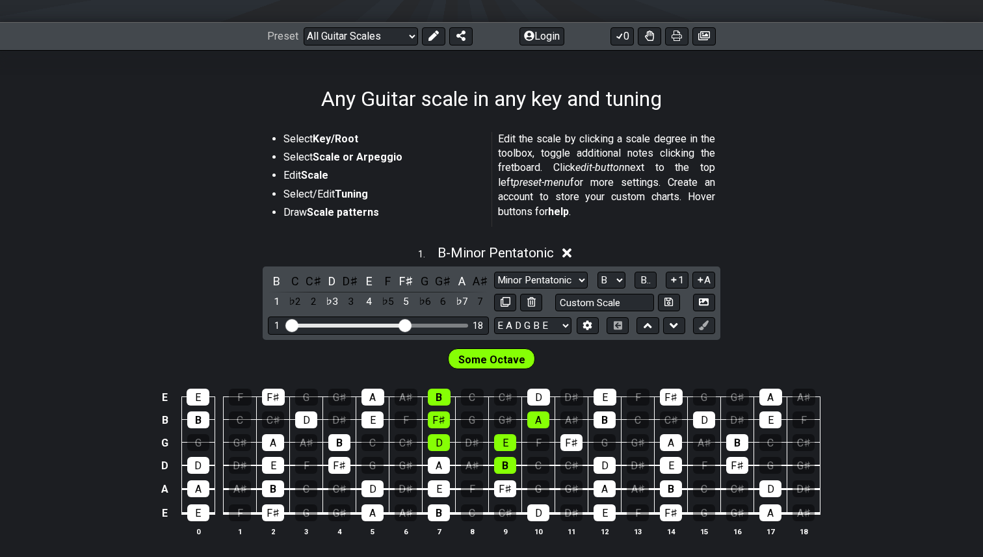
scroll to position [253, 0]
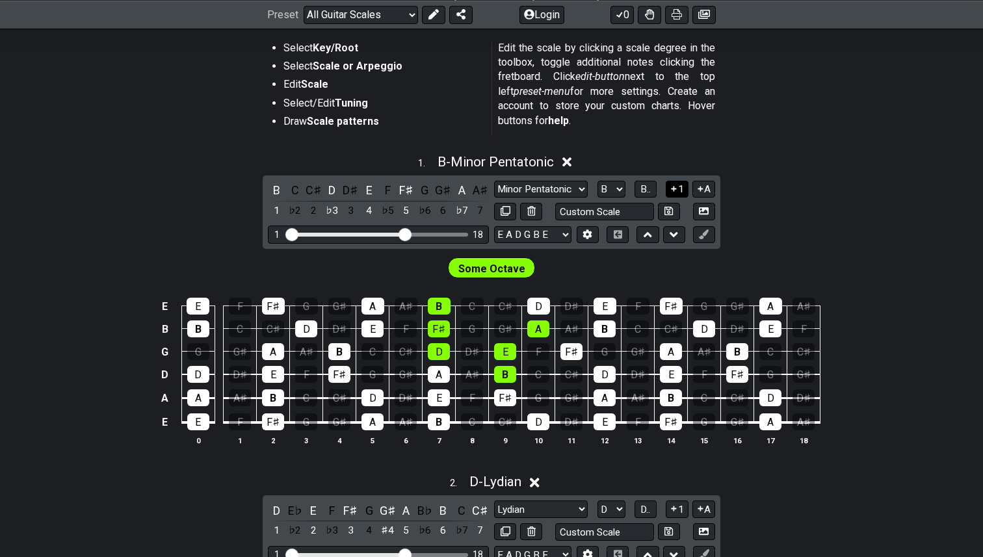
click at [675, 184] on icon at bounding box center [674, 189] width 12 height 10
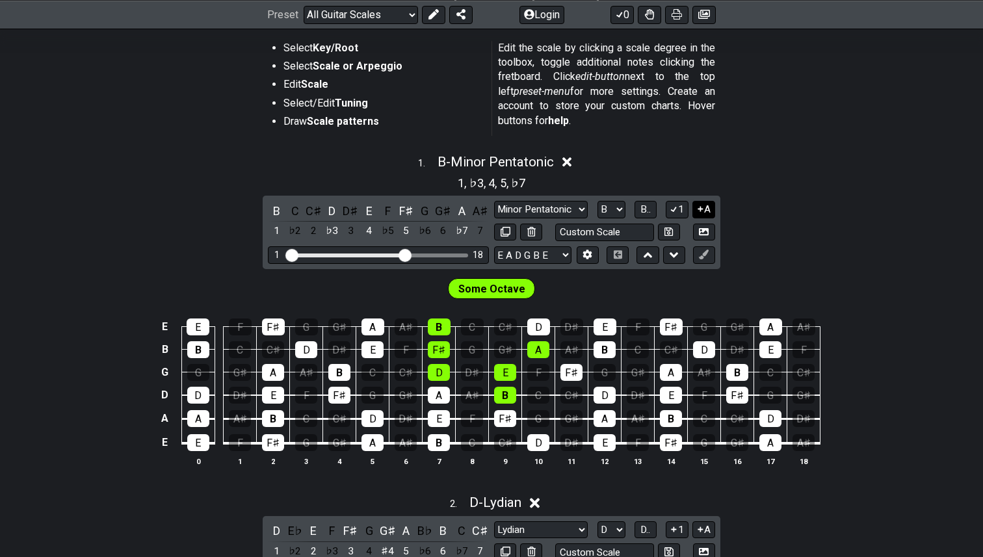
click at [701, 205] on icon at bounding box center [700, 209] width 12 height 10
click at [675, 209] on icon at bounding box center [674, 209] width 12 height 10
click at [679, 209] on button "1" at bounding box center [677, 210] width 22 height 18
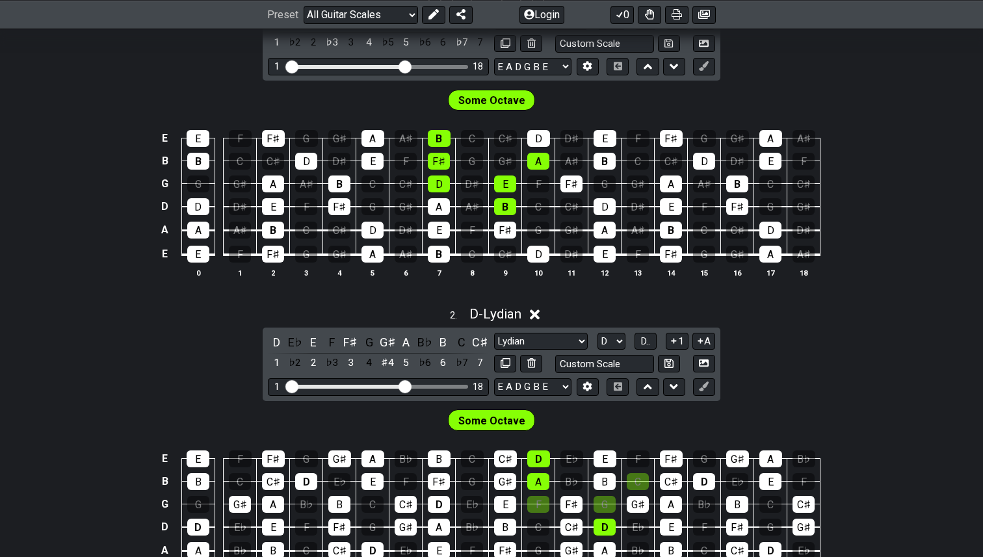
scroll to position [453, 0]
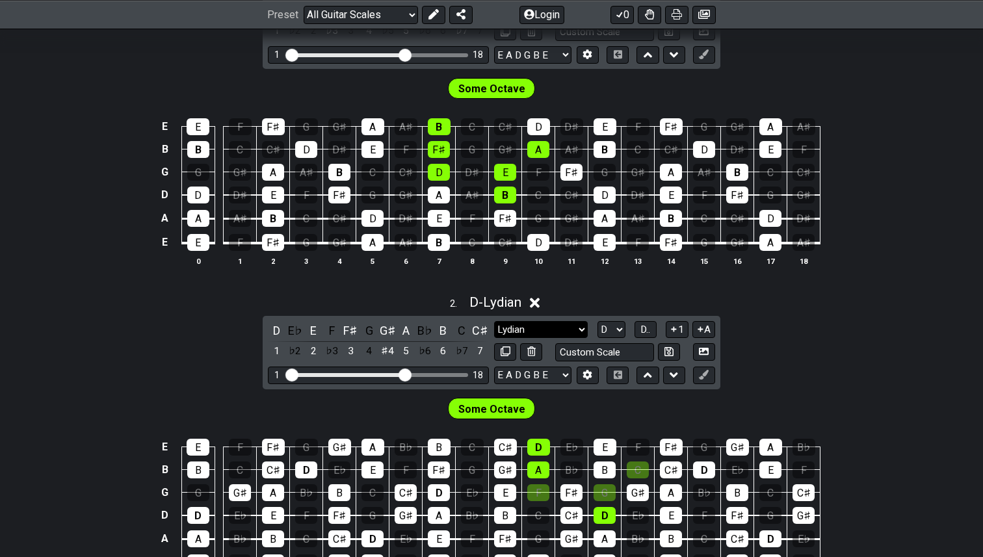
click at [585, 324] on select "Minor Pentatonic Root Minor Pentatonic Major Pentatonic Minor Blues Major Blues…" at bounding box center [541, 330] width 94 height 18
click at [494, 321] on select "Minor Pentatonic Root Minor Pentatonic Major Pentatonic Minor Blues Major Blues…" at bounding box center [541, 330] width 94 height 18
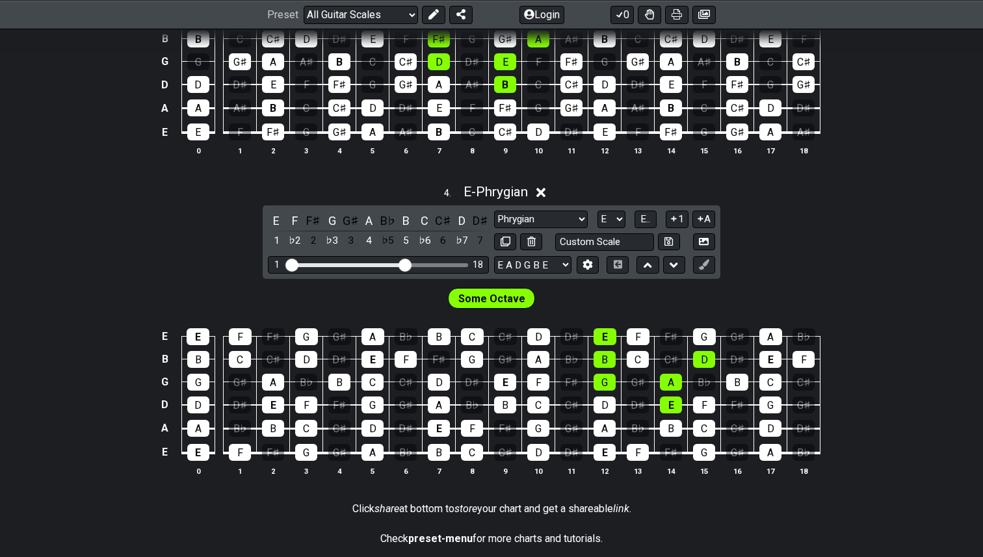
scroll to position [1255, 0]
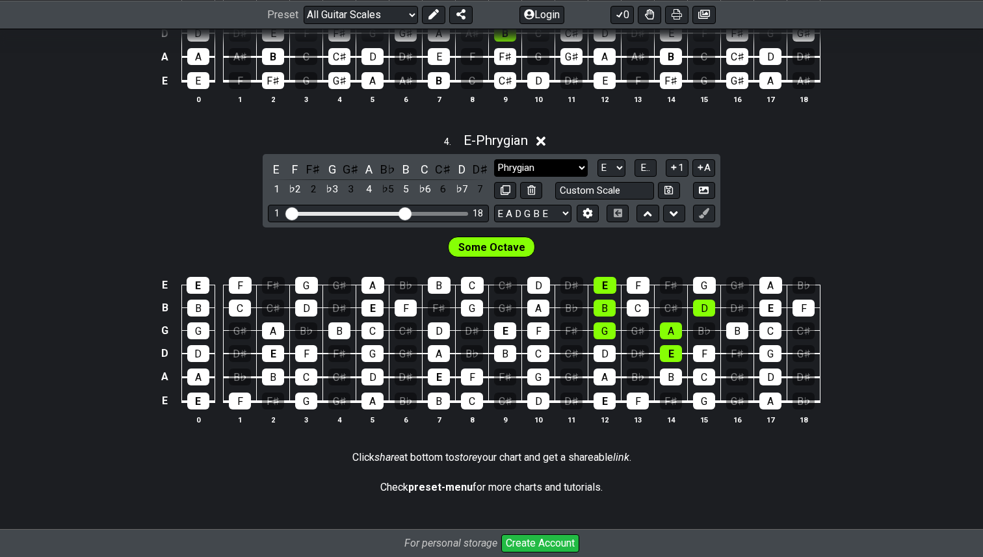
click at [582, 166] on select "Minor Pentatonic Root Minor Pentatonic Major Pentatonic Minor Blues Major Blues…" at bounding box center [541, 168] width 94 height 18
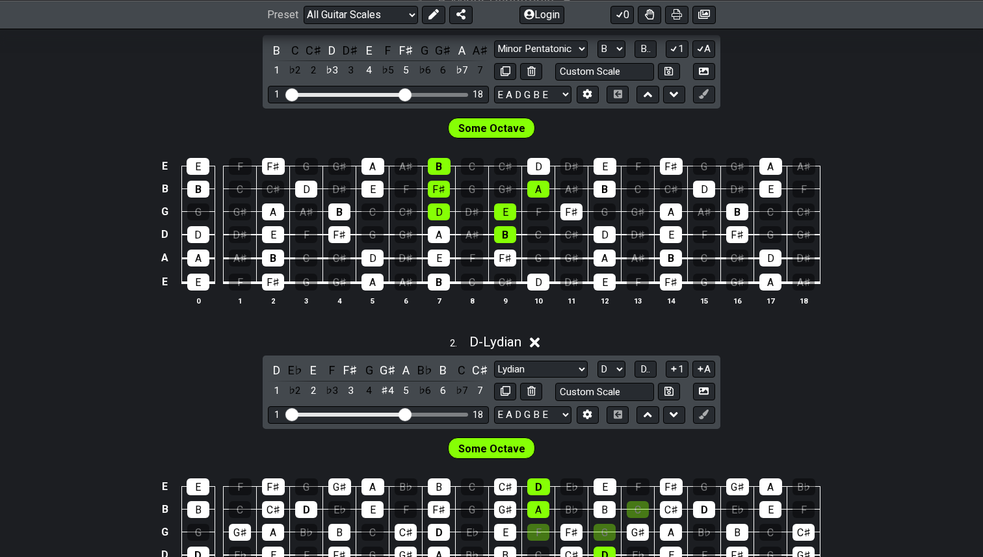
scroll to position [424, 0]
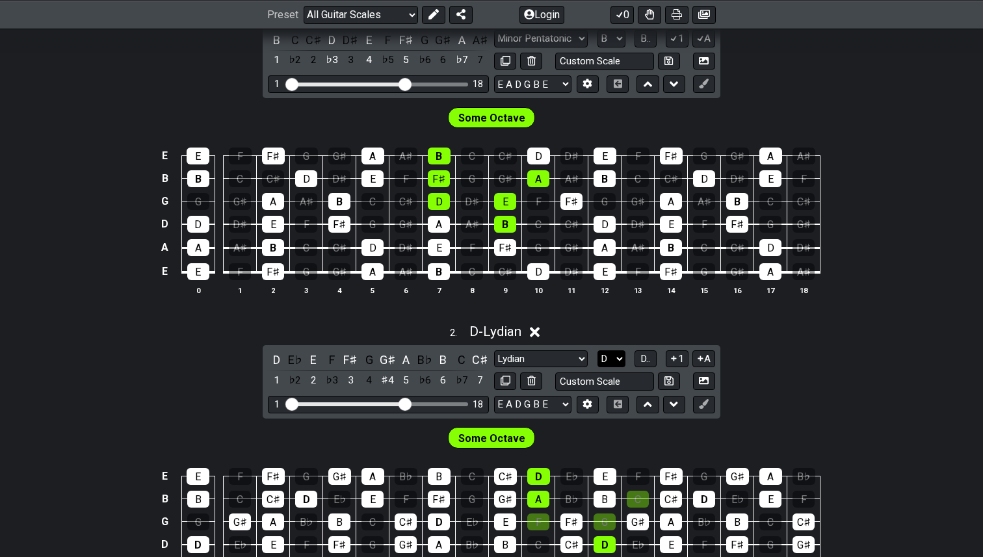
click at [623, 360] on select "A♭ A A♯ B♭ B C C♯ D♭ D D♯ E♭ E F F♯ G♭ G G♯" at bounding box center [611, 359] width 28 height 18
select select "B"
click at [597, 350] on select "A♭ A A♯ B♭ B C C♯ D♭ D D♯ E♭ E F F♯ G♭ G G♯" at bounding box center [611, 359] width 28 height 18
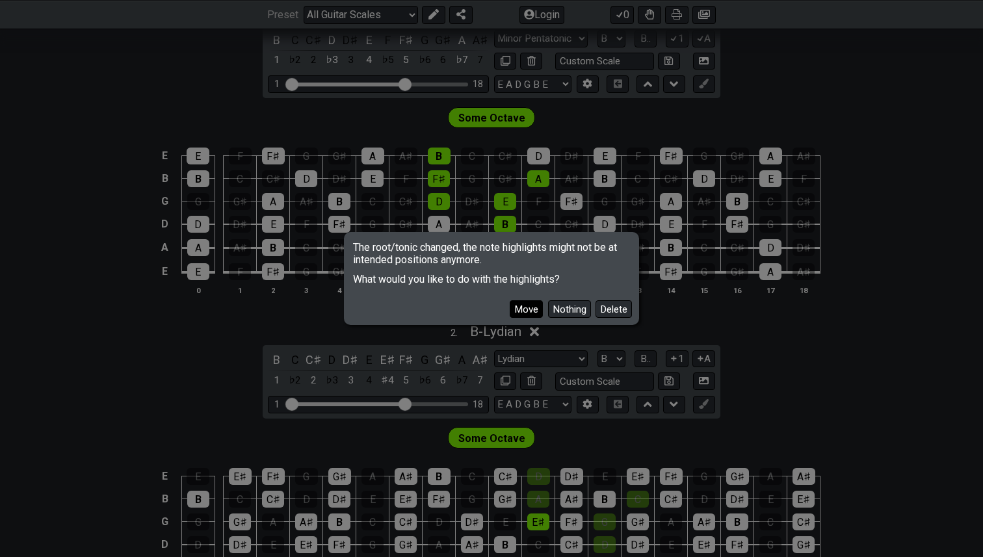
click at [530, 311] on button "Move" at bounding box center [526, 309] width 33 height 18
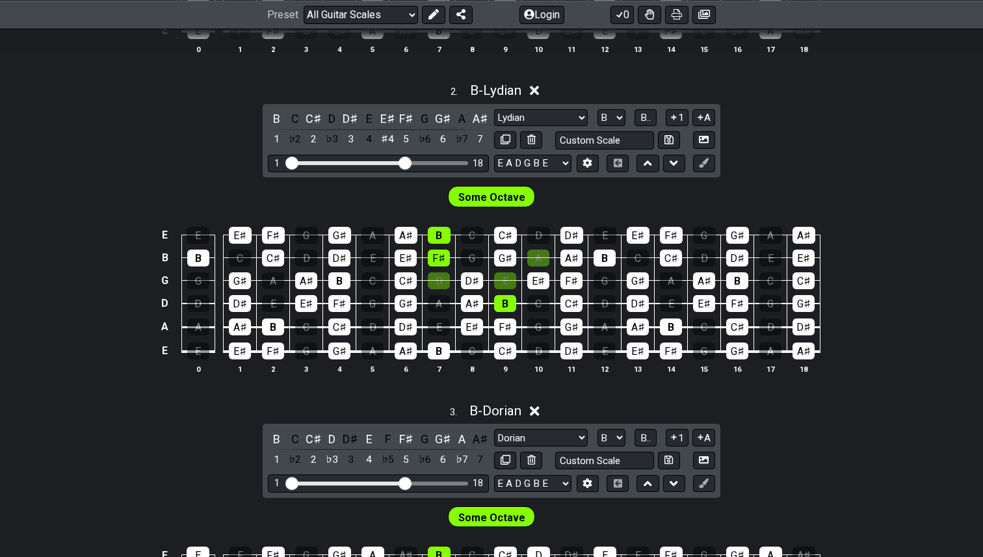
scroll to position [654, 0]
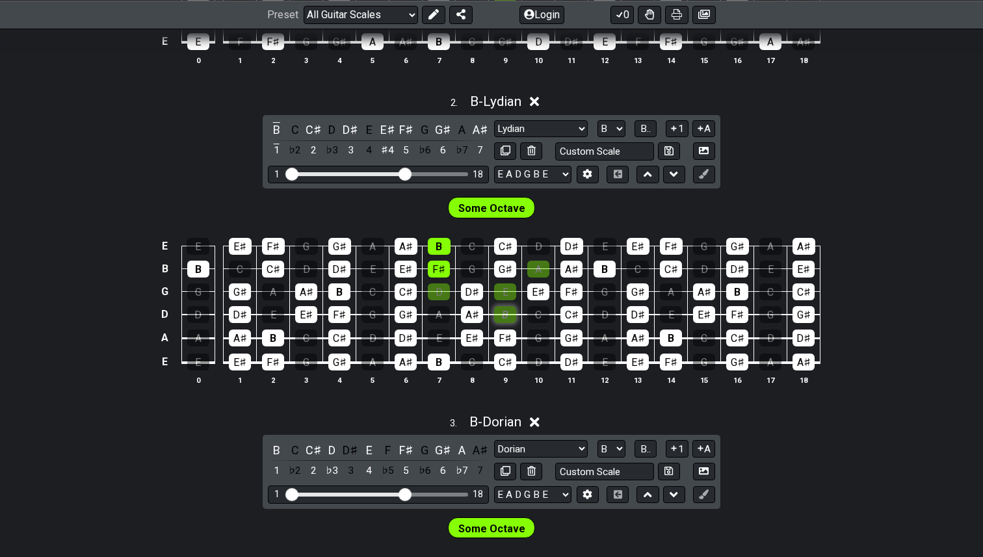
click at [508, 309] on div "B" at bounding box center [505, 314] width 22 height 17
click at [508, 294] on div "E" at bounding box center [505, 291] width 22 height 17
click at [539, 272] on div "A" at bounding box center [538, 269] width 22 height 17
click at [443, 289] on div "D" at bounding box center [439, 291] width 22 height 17
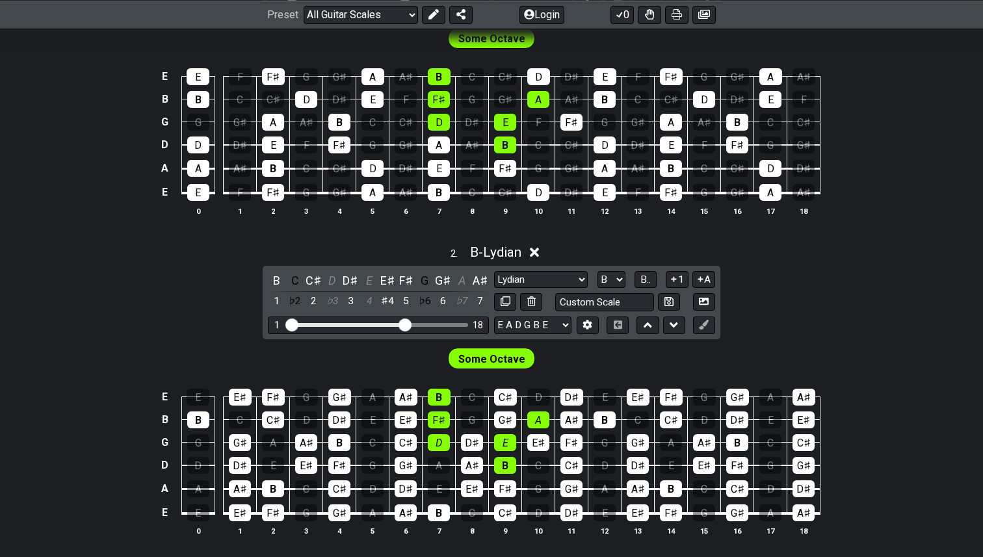
scroll to position [510, 0]
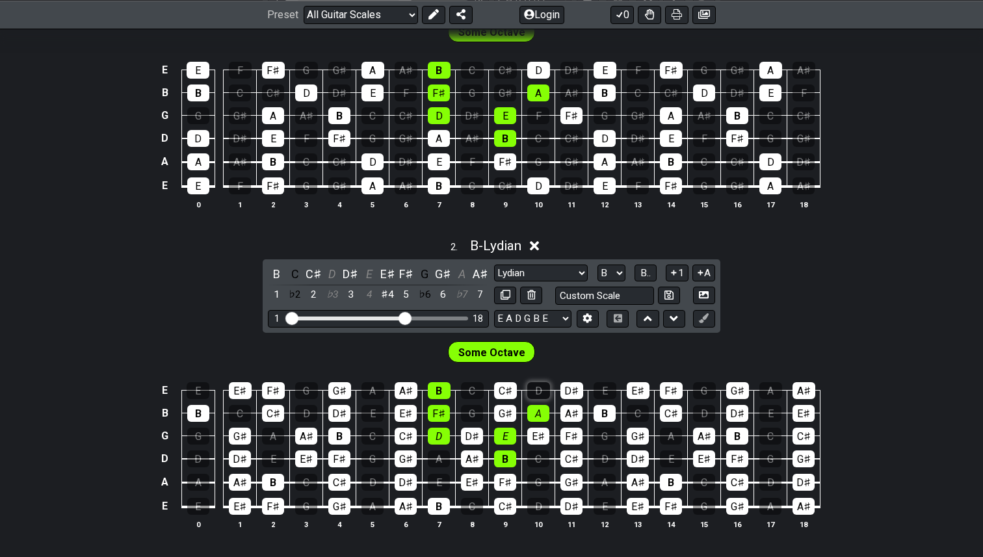
click at [536, 387] on div "D" at bounding box center [538, 390] width 23 height 17
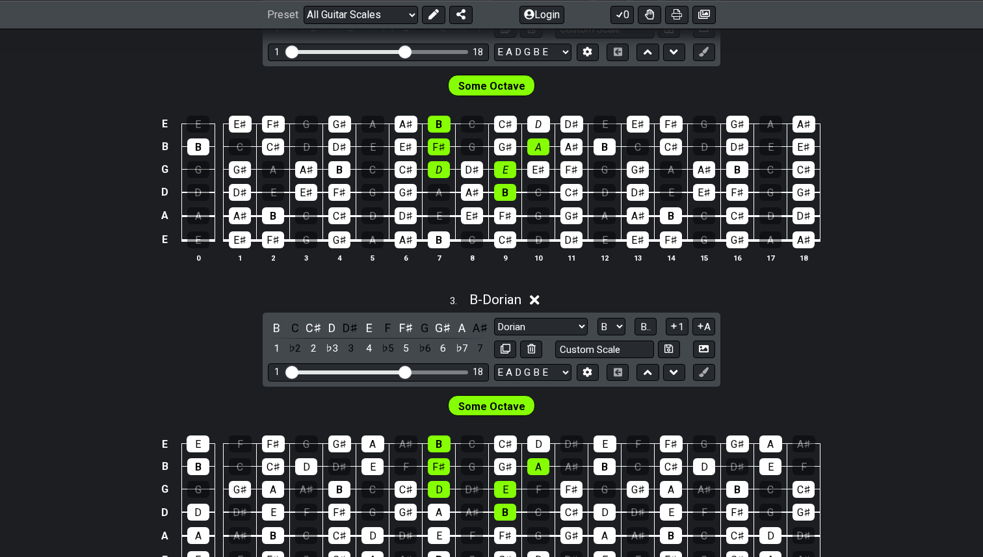
scroll to position [783, 0]
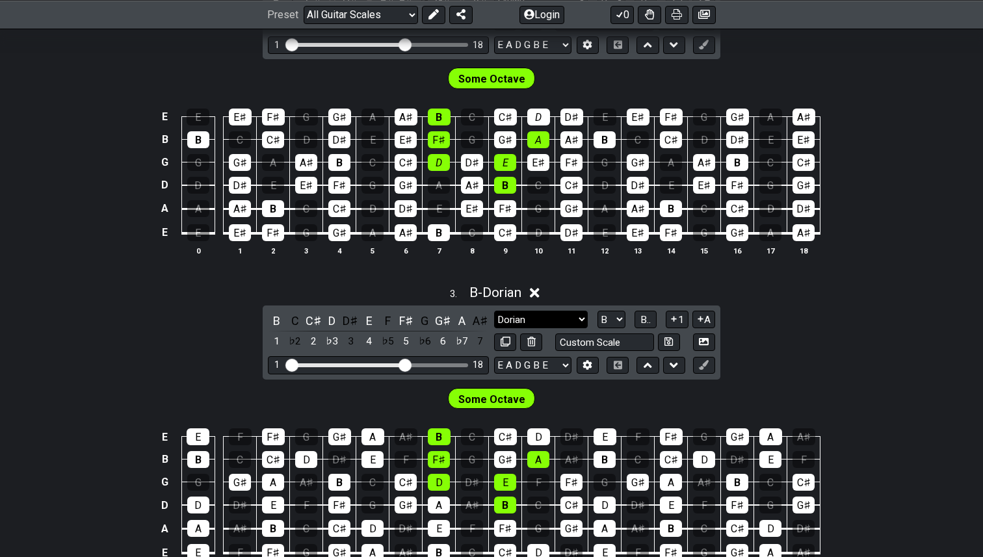
click at [582, 319] on select "Minor Pentatonic Root Minor Pentatonic Major Pentatonic Minor Blues Major Blues…" at bounding box center [541, 320] width 94 height 18
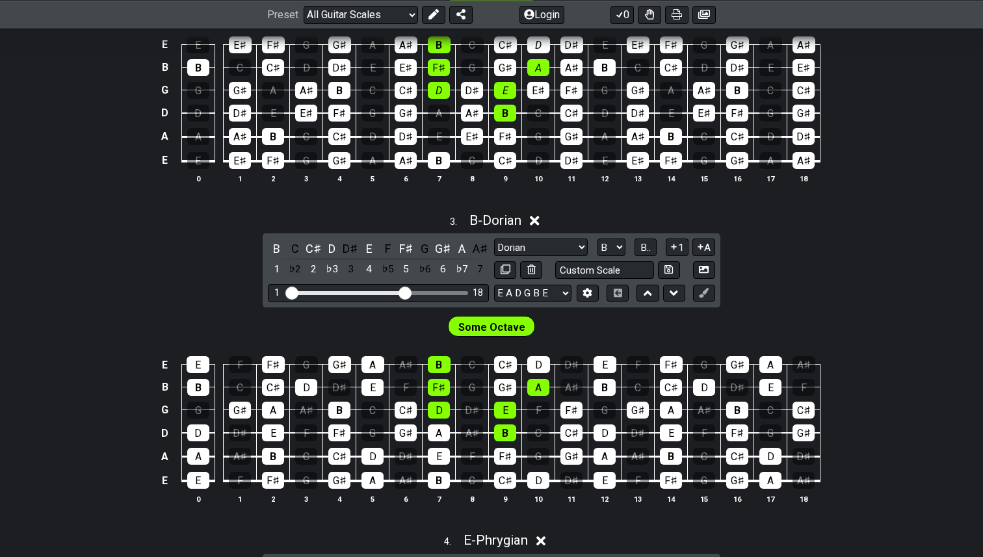
scroll to position [886, 0]
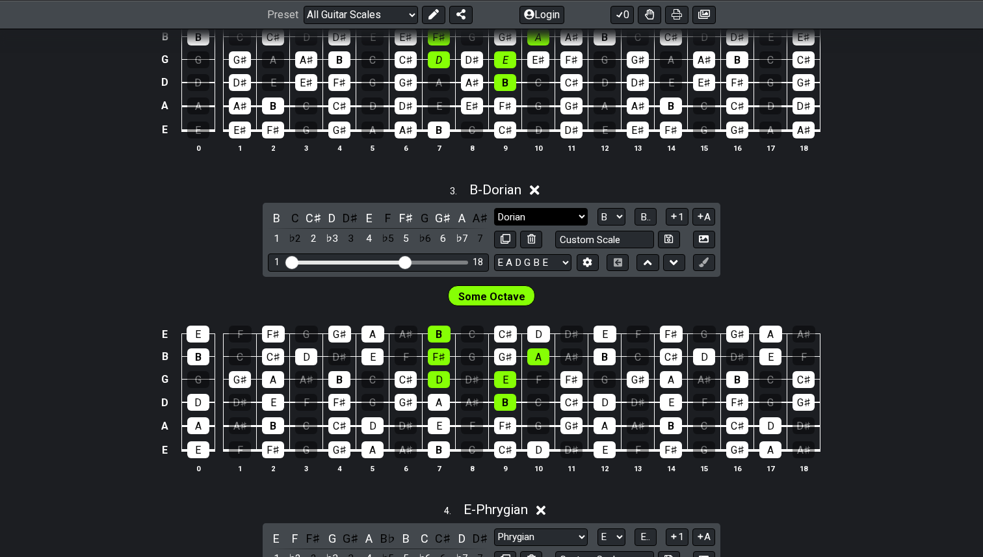
click at [584, 213] on select "Minor Pentatonic Root Minor Pentatonic Major Pentatonic Minor Blues Major Blues…" at bounding box center [541, 217] width 94 height 18
click at [494, 208] on select "Minor Pentatonic Root Minor Pentatonic Major Pentatonic Minor Blues Major Blues…" at bounding box center [541, 217] width 94 height 18
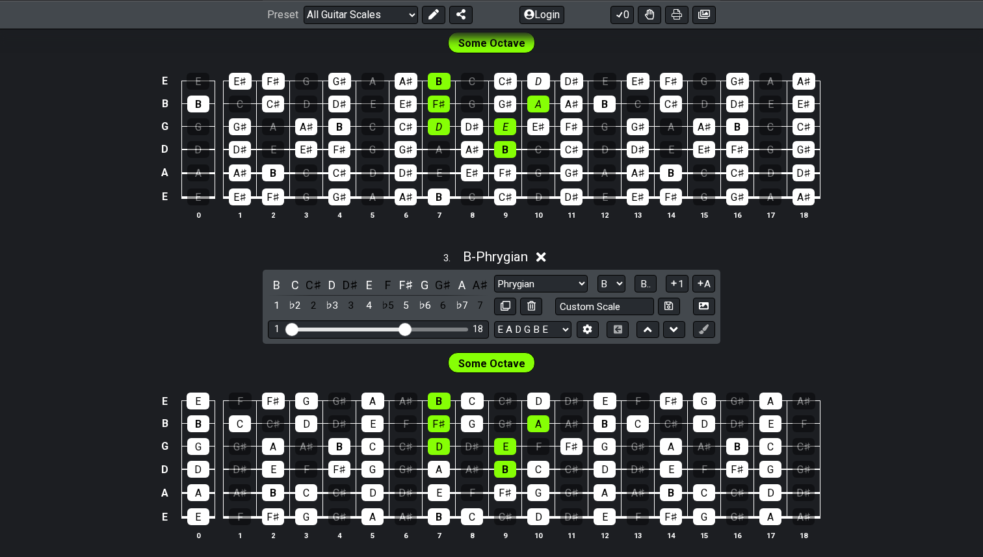
scroll to position [807, 0]
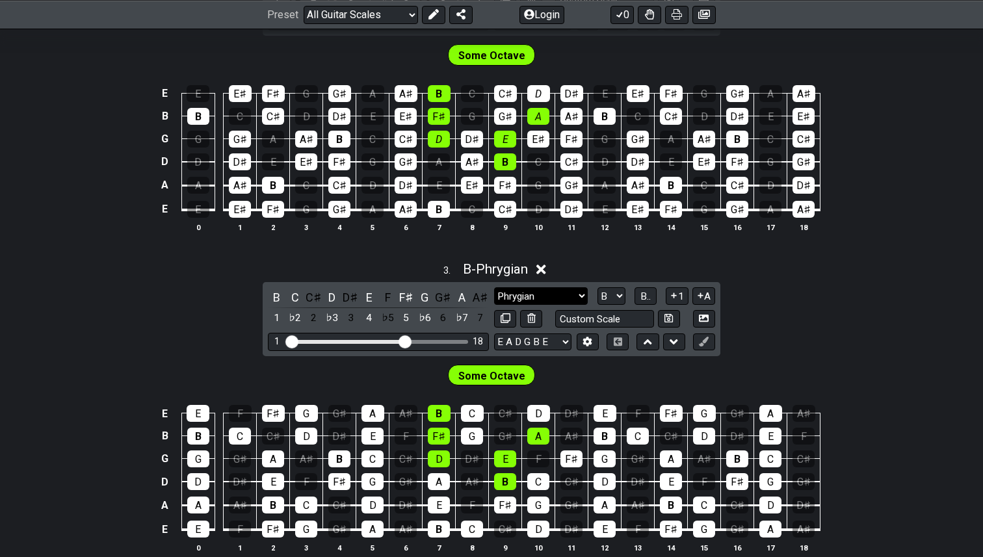
click at [584, 294] on select "Minor Pentatonic Root Minor Pentatonic Major Pentatonic Minor Blues Major Blues…" at bounding box center [541, 296] width 94 height 18
click at [494, 287] on select "Minor Pentatonic Root Minor Pentatonic Major Pentatonic Minor Blues Major Blues…" at bounding box center [541, 296] width 94 height 18
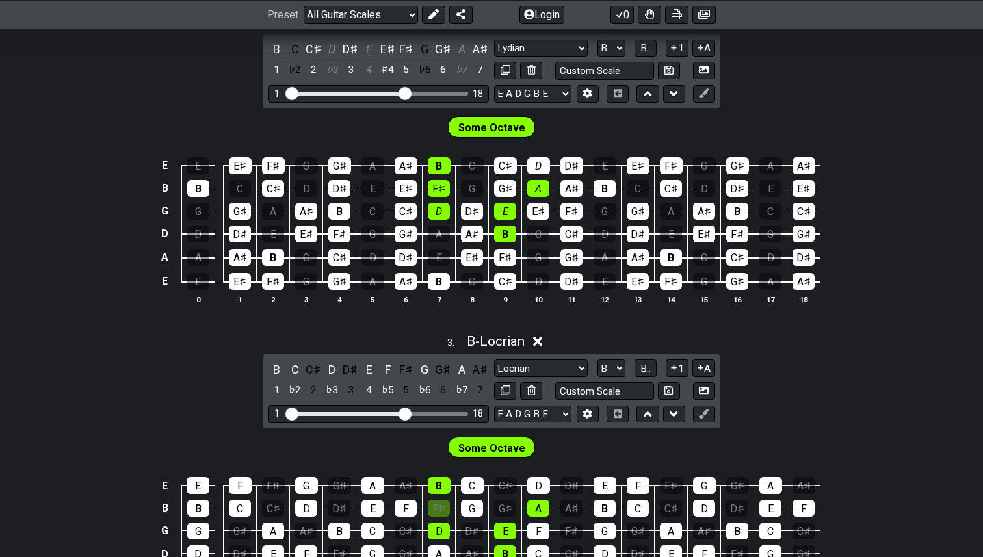
scroll to position [743, 0]
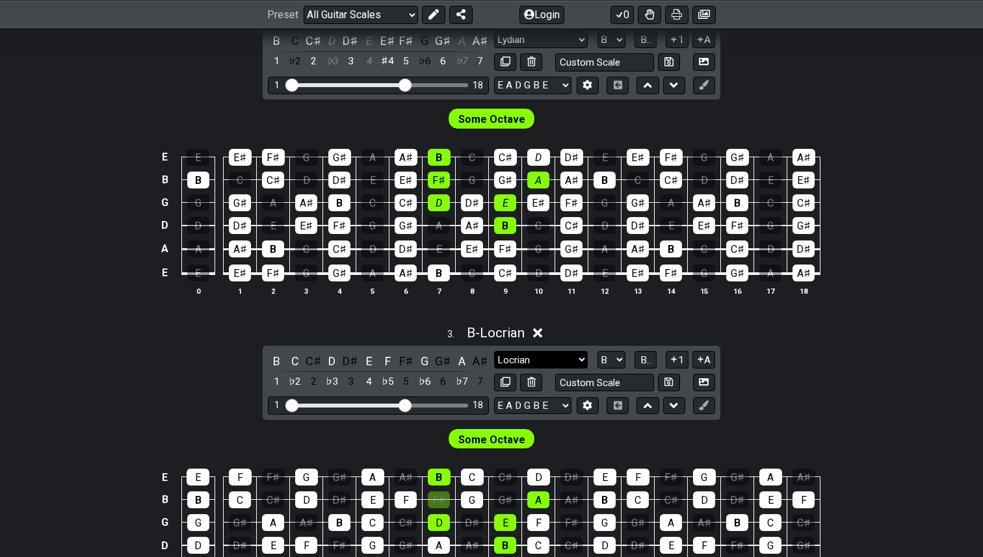
click at [582, 356] on select "Minor Pentatonic Root Minor Pentatonic Major Pentatonic Minor Blues Major Blues…" at bounding box center [541, 360] width 94 height 18
click at [494, 351] on select "Minor Pentatonic Root Minor Pentatonic Major Pentatonic Minor Blues Major Blues…" at bounding box center [541, 360] width 94 height 18
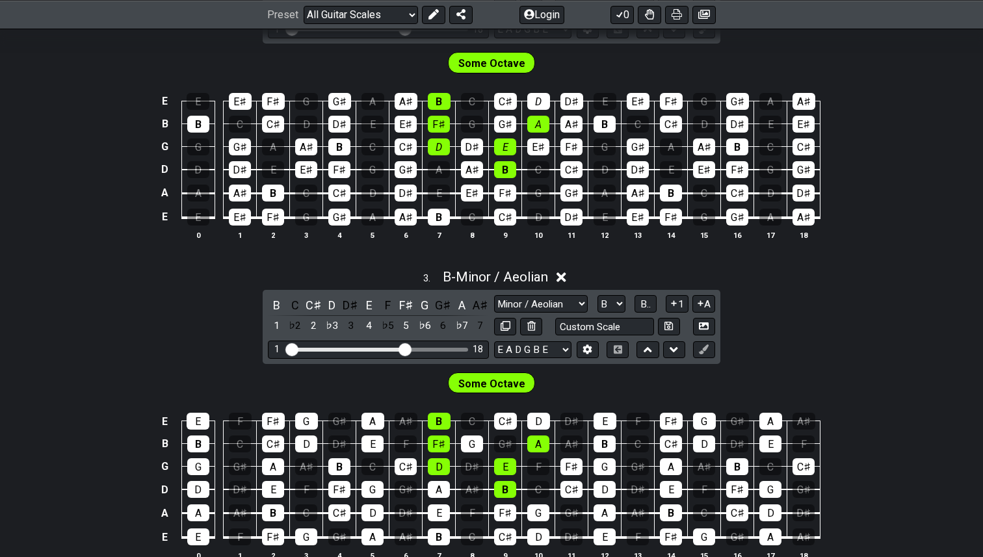
scroll to position [805, 0]
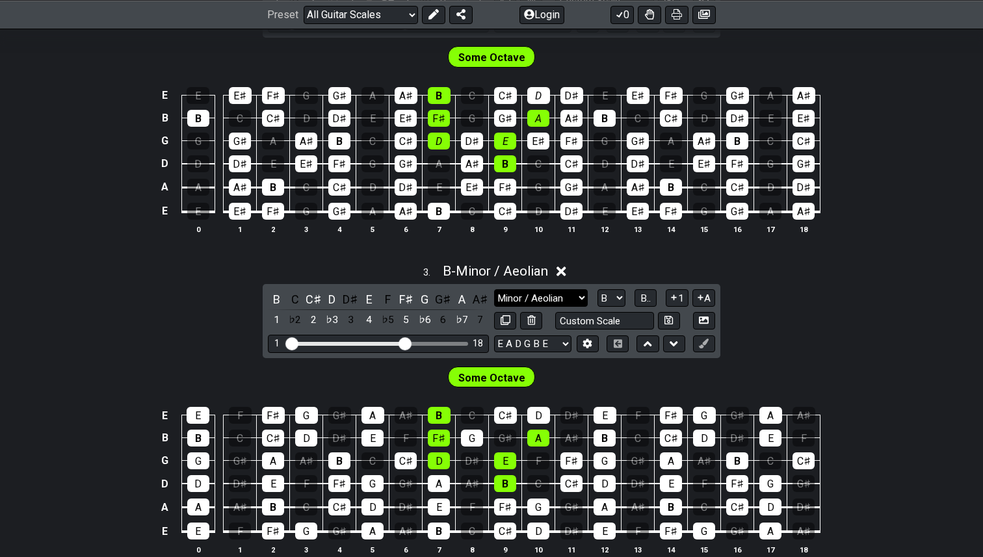
click at [584, 296] on select "Minor Pentatonic Root Minor Pentatonic Major Pentatonic Minor Blues Major Blues…" at bounding box center [541, 298] width 94 height 18
select select "Mixolydian"
click at [494, 289] on select "Minor Pentatonic Root Minor Pentatonic Major Pentatonic Minor Blues Major Blues…" at bounding box center [541, 298] width 94 height 18
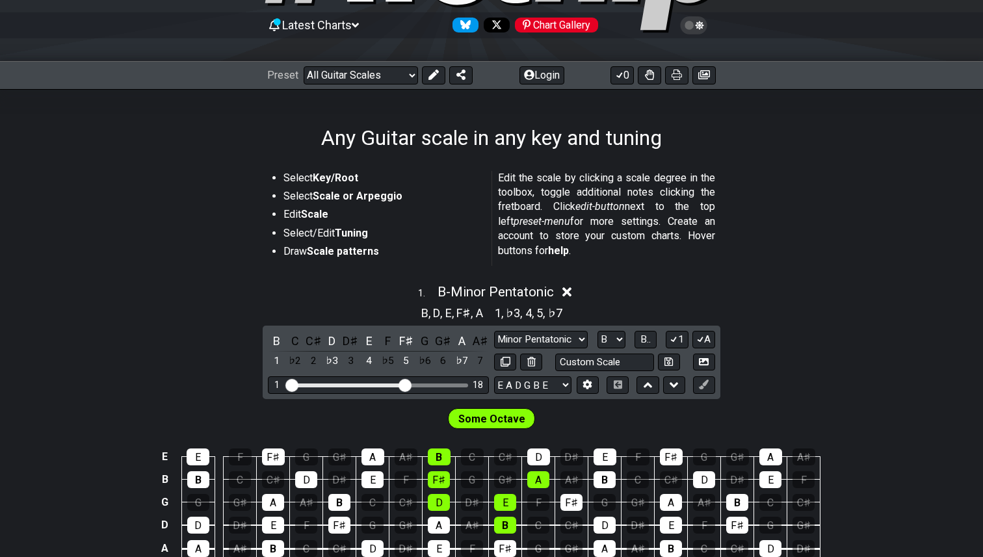
scroll to position [0, 0]
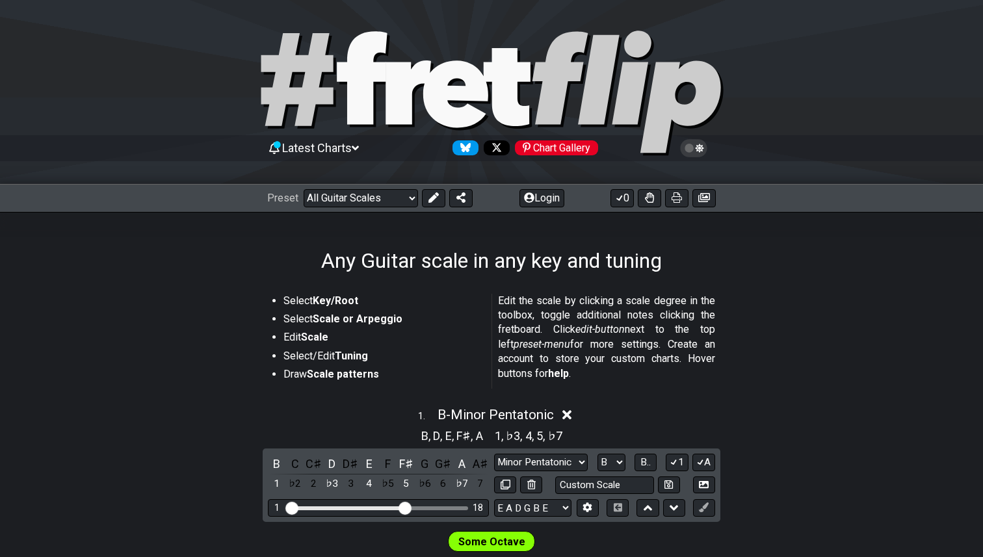
click at [369, 317] on strong "Scale or Arpeggio" at bounding box center [358, 319] width 90 height 12
click at [373, 316] on strong "Scale or Arpeggio" at bounding box center [358, 319] width 90 height 12
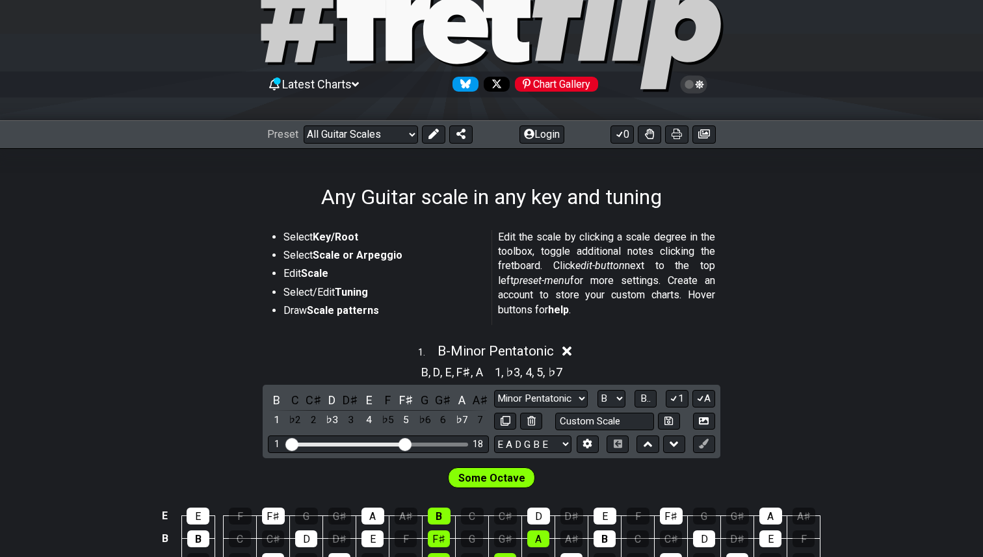
scroll to position [68, 0]
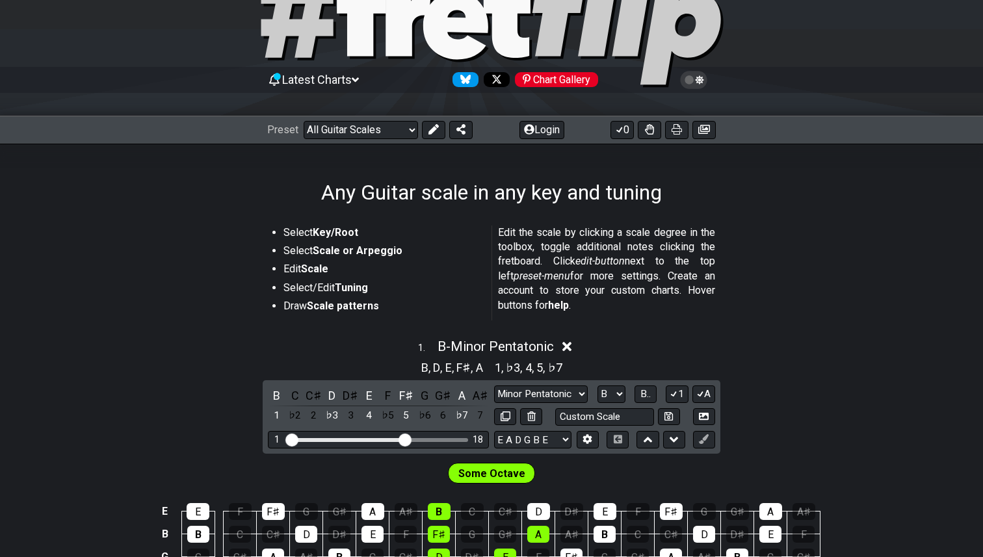
click at [302, 289] on li "Select/Edit Tuning" at bounding box center [382, 290] width 199 height 18
click at [318, 301] on strong "Scale patterns" at bounding box center [343, 306] width 72 height 12
click at [317, 256] on strong "Scale or Arpeggio" at bounding box center [358, 250] width 90 height 12
click at [581, 393] on select "Minor Pentatonic Root Minor Pentatonic Major Pentatonic Minor Blues Major Blues…" at bounding box center [541, 395] width 94 height 18
click at [494, 386] on select "Minor Pentatonic Root Minor Pentatonic Major Pentatonic Minor Blues Major Blues…" at bounding box center [541, 395] width 94 height 18
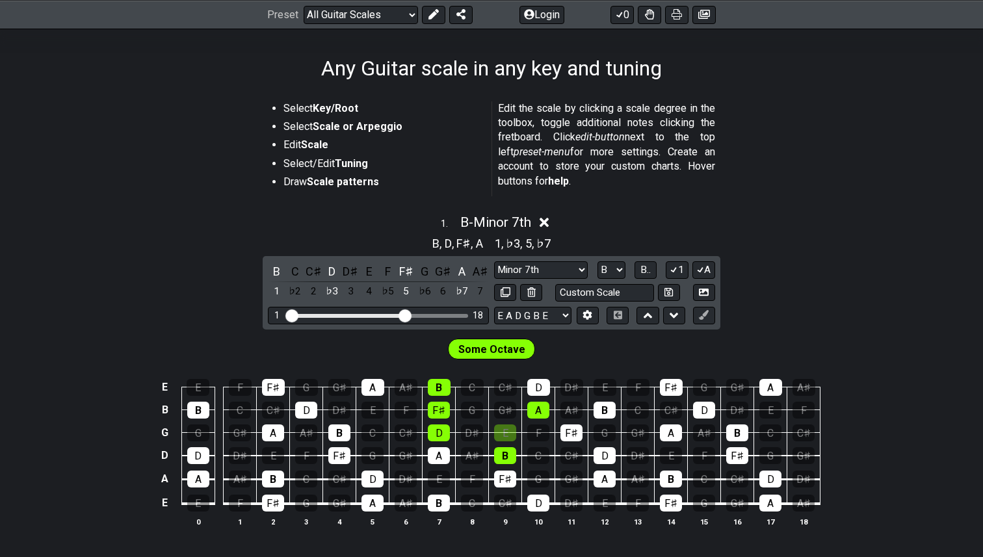
scroll to position [231, 0]
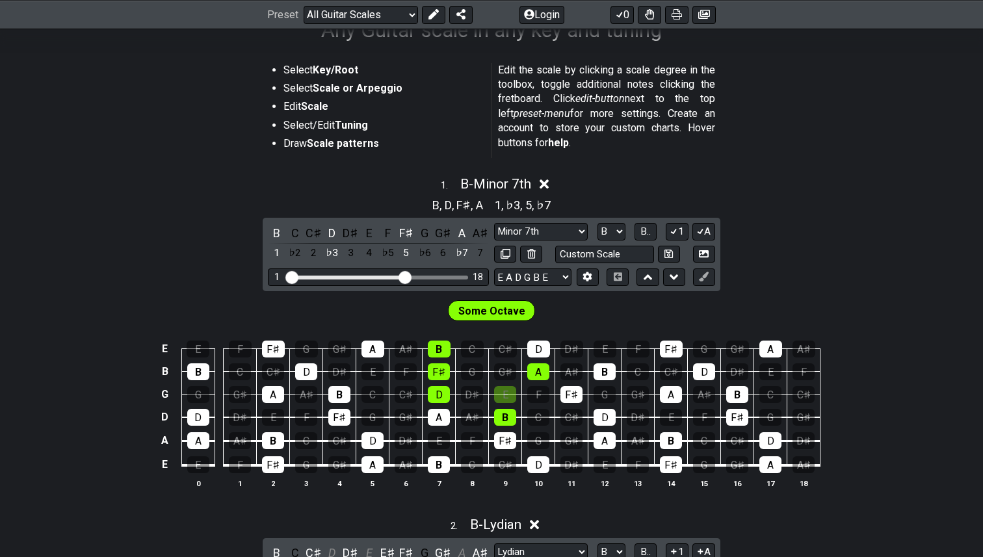
click at [734, 299] on div "Some Octave" at bounding box center [491, 307] width 983 height 33
click at [582, 229] on select "Minor Pentatonic Root Minor Pentatonic Major Pentatonic Minor Blues Major Blues…" at bounding box center [541, 232] width 94 height 18
click at [494, 223] on select "Minor Pentatonic Root Minor Pentatonic Major Pentatonic Minor Blues Major Blues…" at bounding box center [541, 232] width 94 height 18
click at [510, 311] on span "Some Octave" at bounding box center [491, 311] width 67 height 19
click at [564, 277] on select "E A D G B E E A D G B E E A D G B E B E A D F♯ B A D G C E A D A D G B E E♭ A♭ …" at bounding box center [532, 277] width 77 height 18
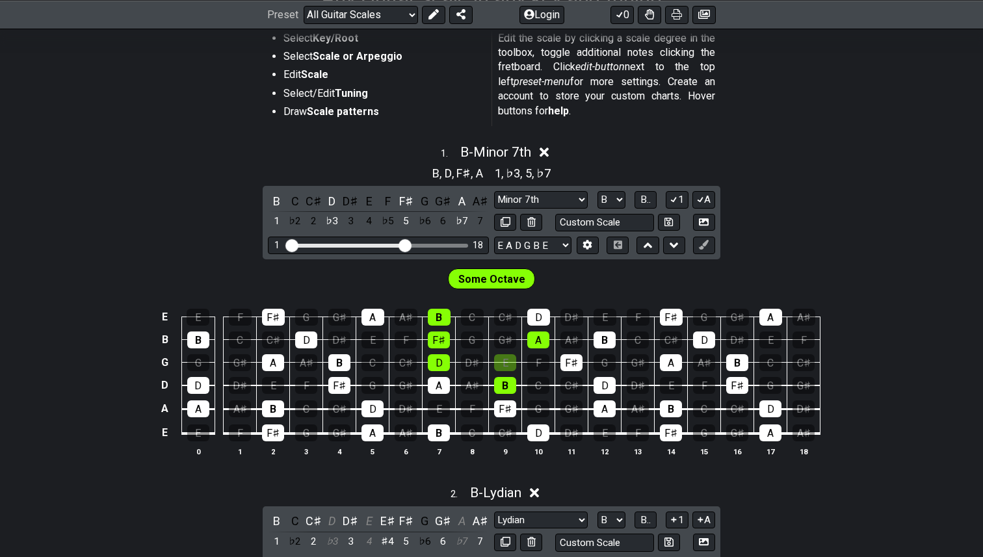
scroll to position [283, 0]
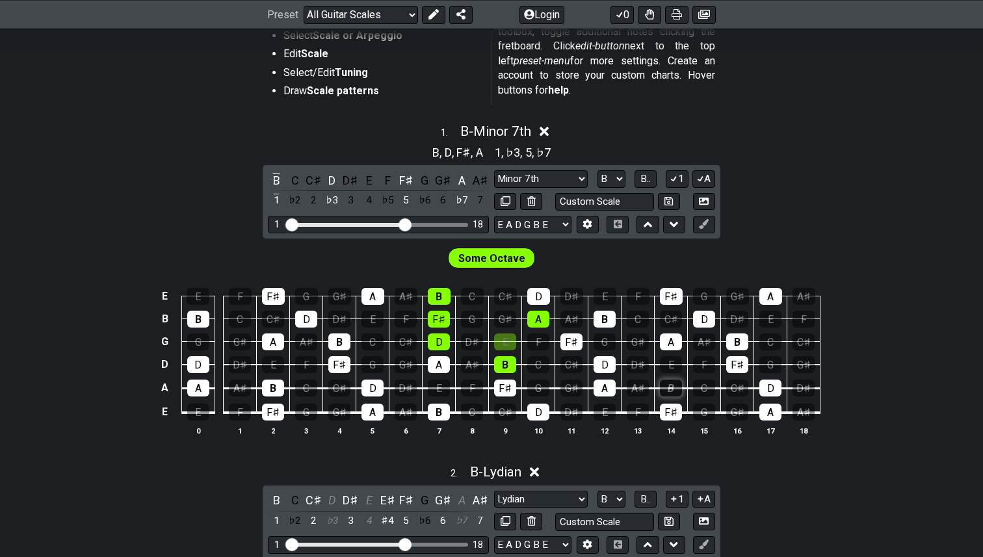
click at [677, 389] on div "B" at bounding box center [671, 388] width 22 height 17
click at [705, 223] on icon at bounding box center [704, 224] width 10 height 10
click at [675, 386] on div "B" at bounding box center [671, 388] width 22 height 17
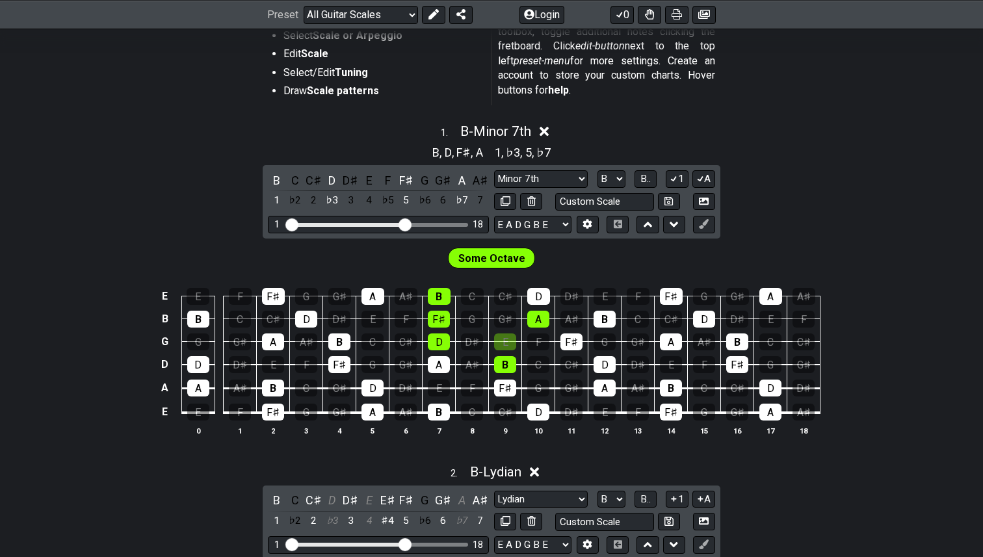
click at [510, 261] on span "Some Octave" at bounding box center [491, 258] width 67 height 19
click at [709, 221] on button at bounding box center [704, 225] width 22 height 18
click at [770, 296] on div "A" at bounding box center [770, 296] width 23 height 17
click at [674, 225] on icon at bounding box center [674, 224] width 8 height 5
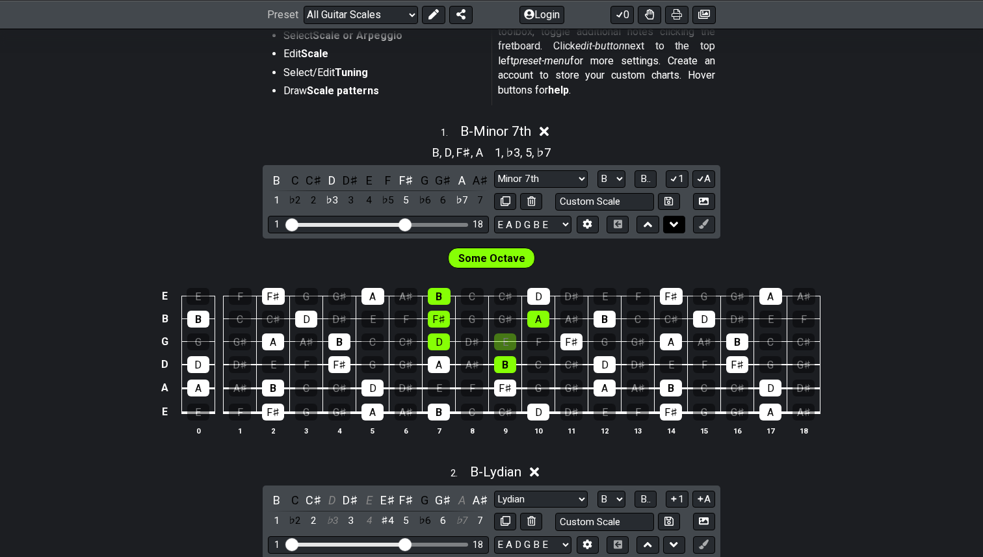
select select "Lydian"
select select "Minor 7th"
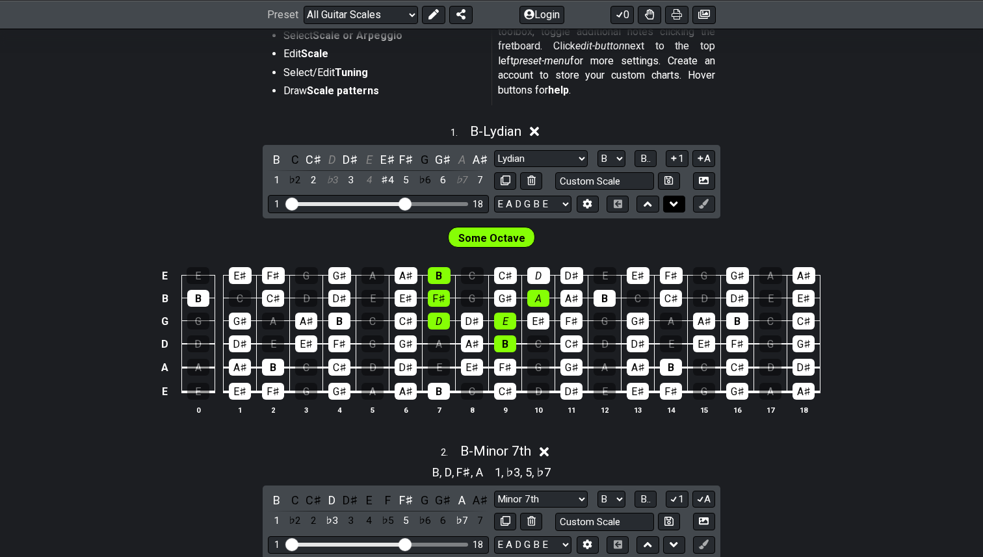
click at [673, 205] on icon at bounding box center [674, 204] width 8 height 5
select select "Minor 7th"
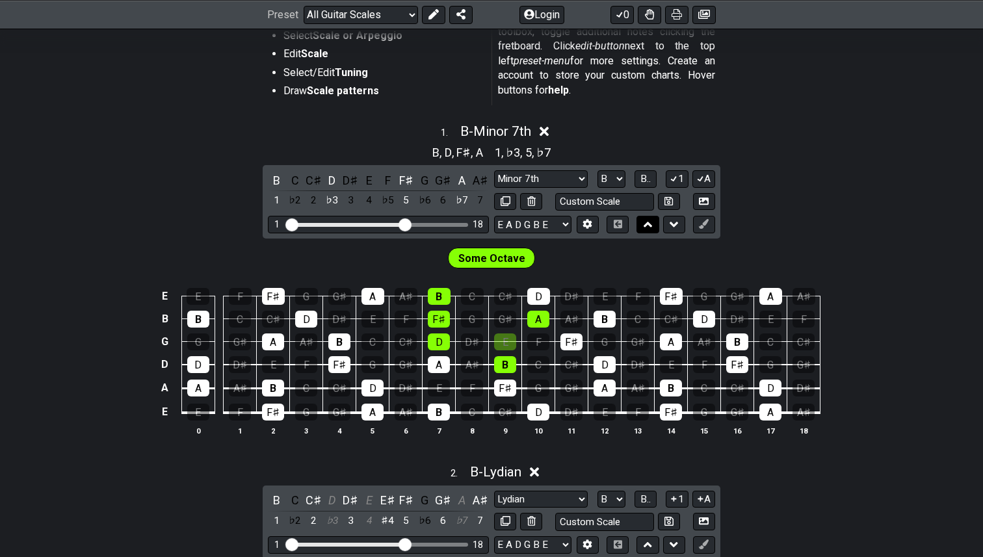
click at [644, 222] on icon at bounding box center [648, 224] width 8 height 13
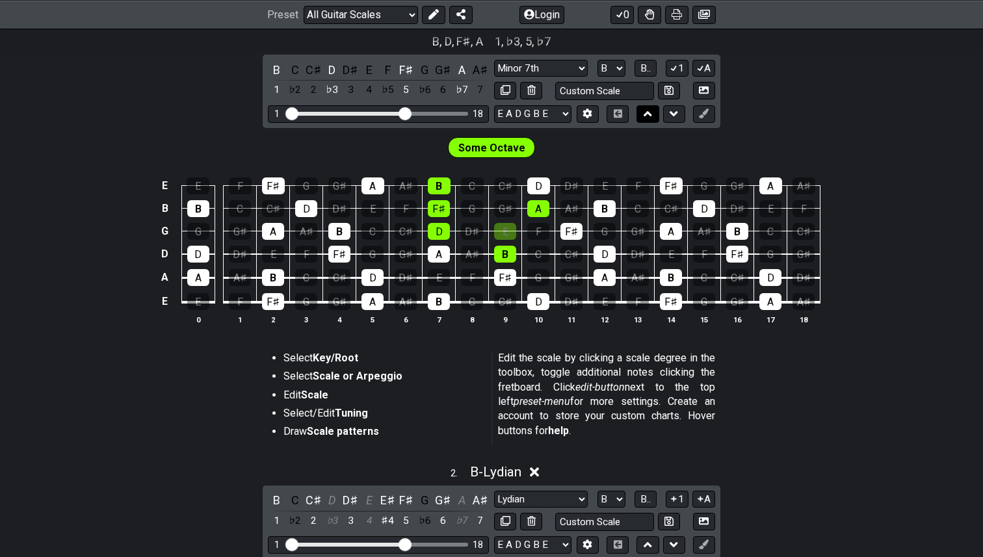
click at [649, 112] on icon at bounding box center [648, 113] width 8 height 5
click at [648, 114] on icon at bounding box center [648, 113] width 8 height 13
click at [674, 111] on icon at bounding box center [674, 113] width 8 height 13
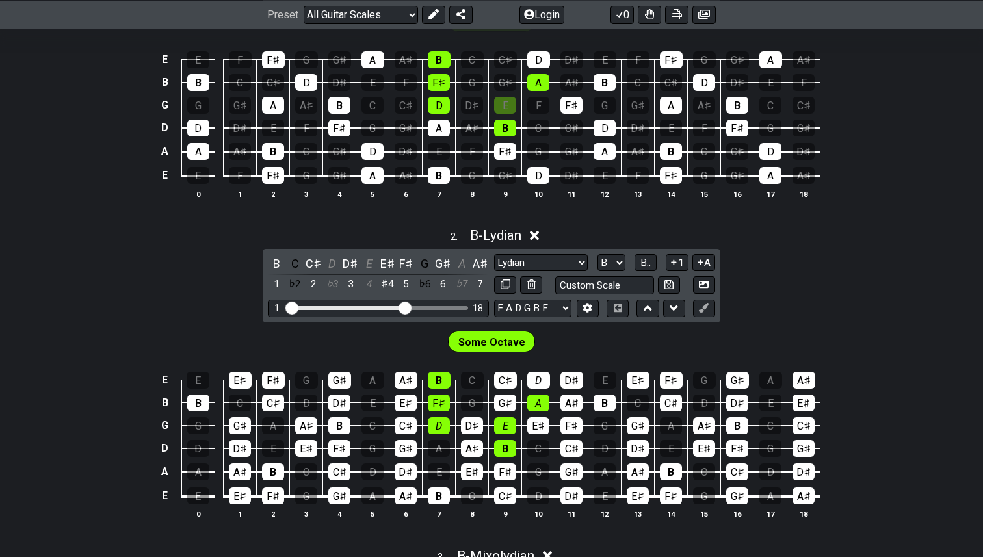
scroll to position [474, 0]
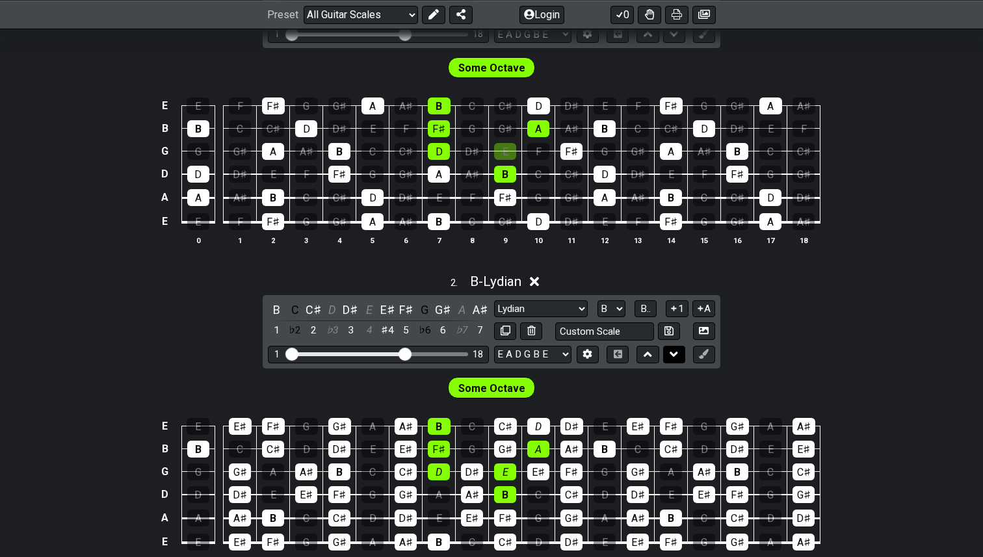
click at [676, 354] on icon at bounding box center [674, 354] width 8 height 13
select select "Mixolydian"
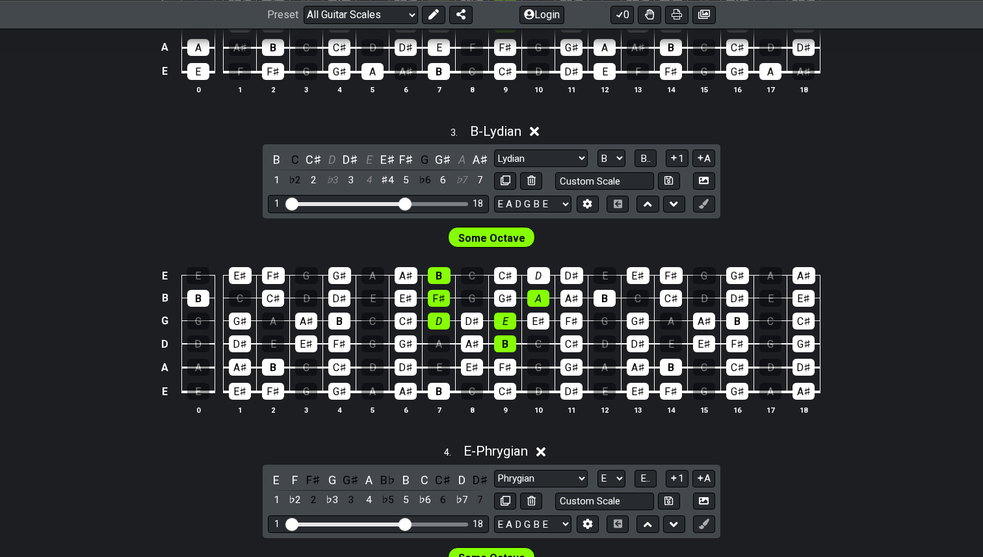
scroll to position [956, 0]
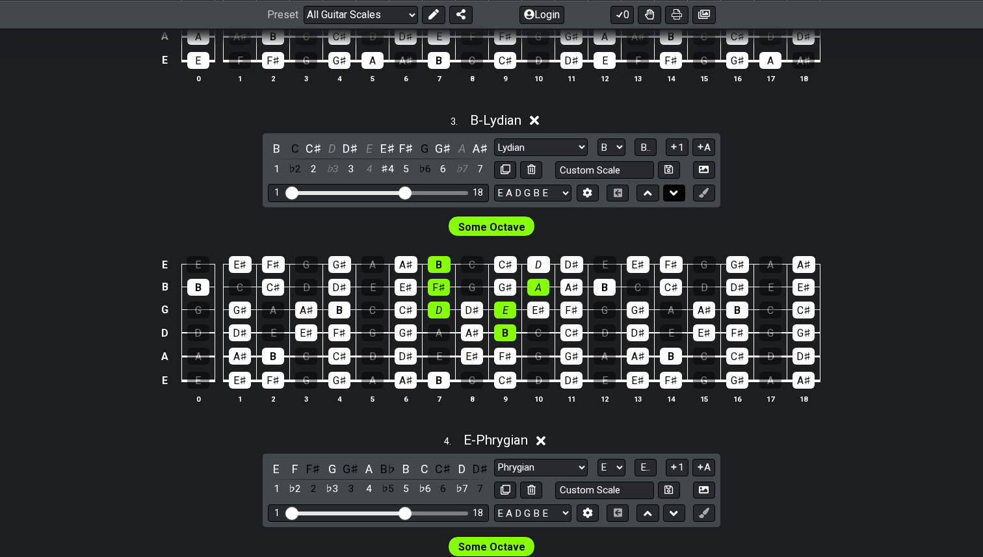
click at [675, 194] on icon at bounding box center [674, 193] width 8 height 13
select select "Phrygian"
select select "E"
select select "Lydian"
select select "B"
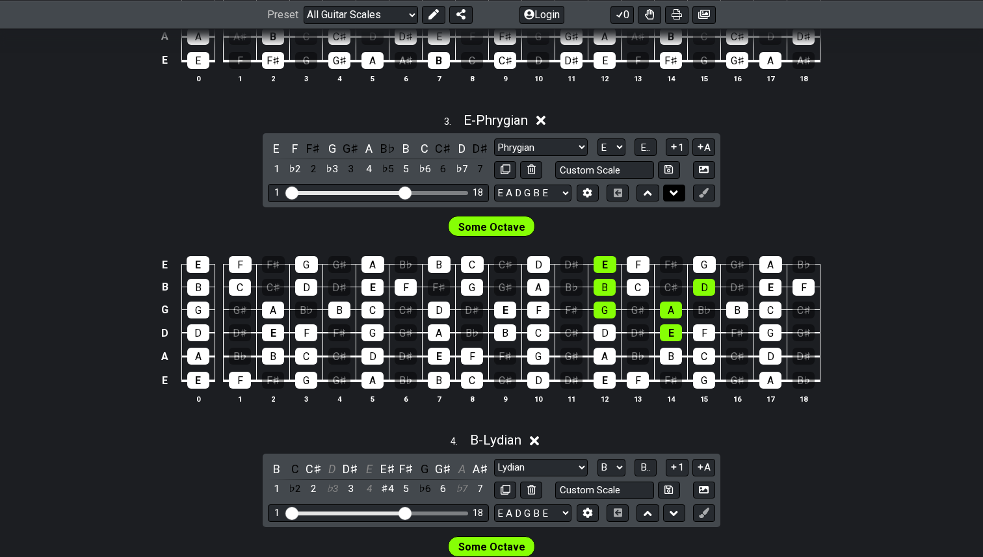
click at [675, 193] on icon at bounding box center [674, 193] width 8 height 13
select select "Lydian"
select select "B"
select select "Phrygian"
select select "E"
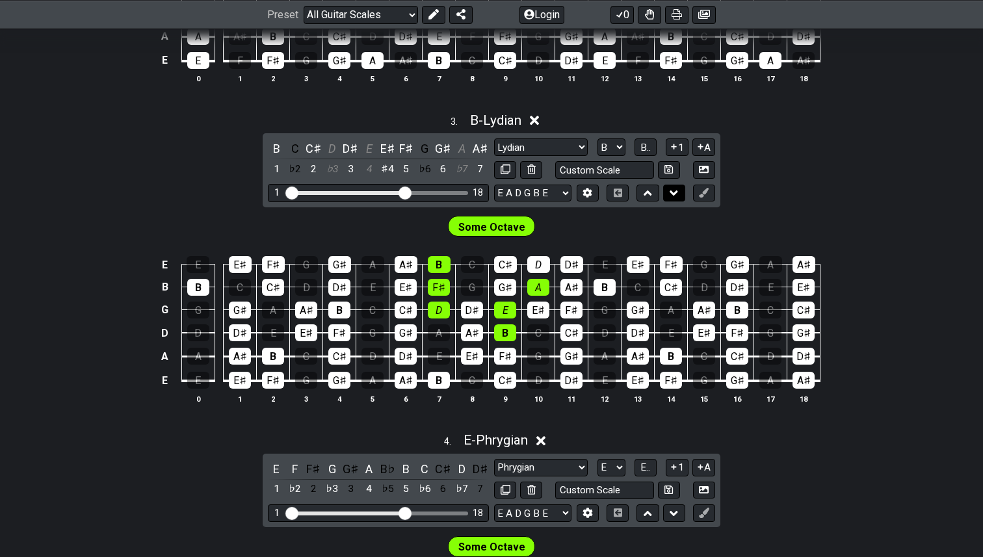
click at [675, 193] on icon at bounding box center [674, 193] width 8 height 13
select select "Phrygian"
select select "E"
select select "Lydian"
select select "B"
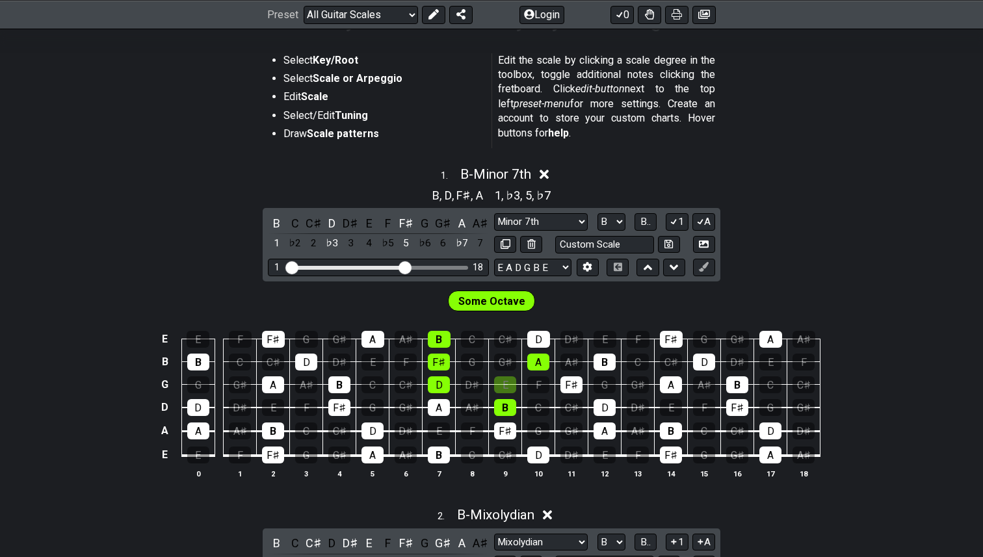
scroll to position [59, 0]
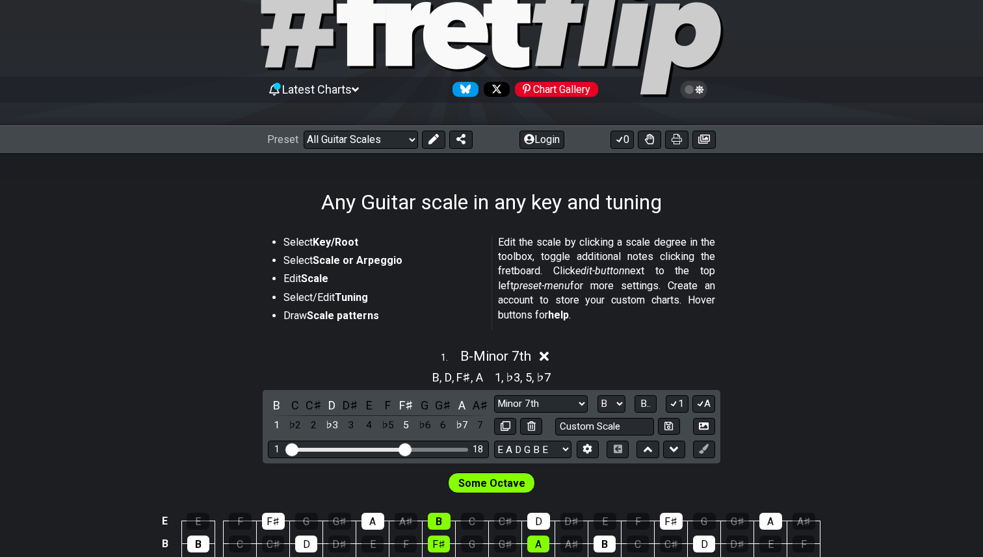
click at [350, 242] on strong "Key/Root" at bounding box center [336, 242] width 46 height 12
click at [380, 262] on strong "Scale or Arpeggio" at bounding box center [358, 260] width 90 height 12
click at [623, 425] on input "text" at bounding box center [604, 427] width 99 height 18
type input "Custom Scale"
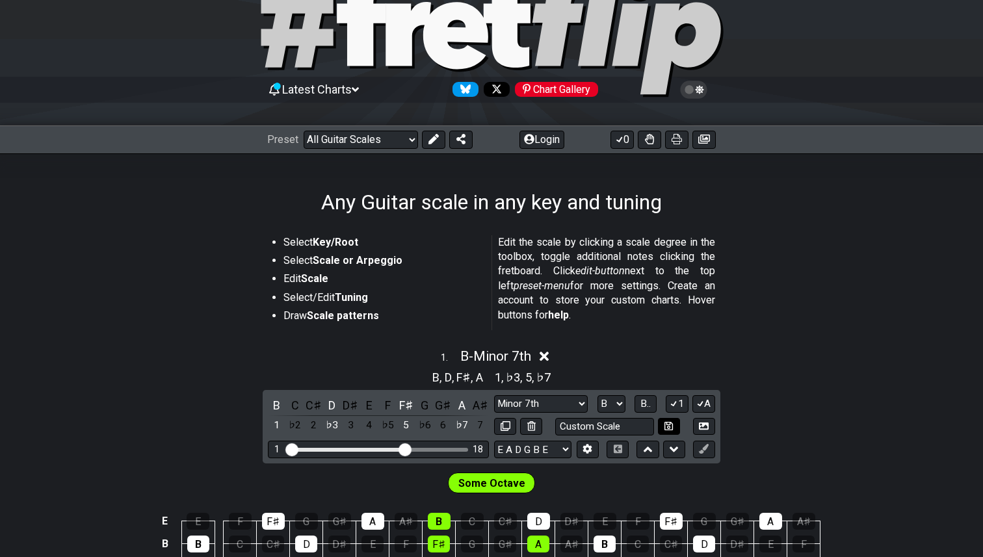
click at [671, 423] on icon at bounding box center [668, 426] width 8 height 10
select select "Custom Scale"
click at [671, 423] on icon at bounding box center [668, 426] width 8 height 10
click at [509, 425] on icon at bounding box center [506, 426] width 10 height 10
select select "Mixolydian"
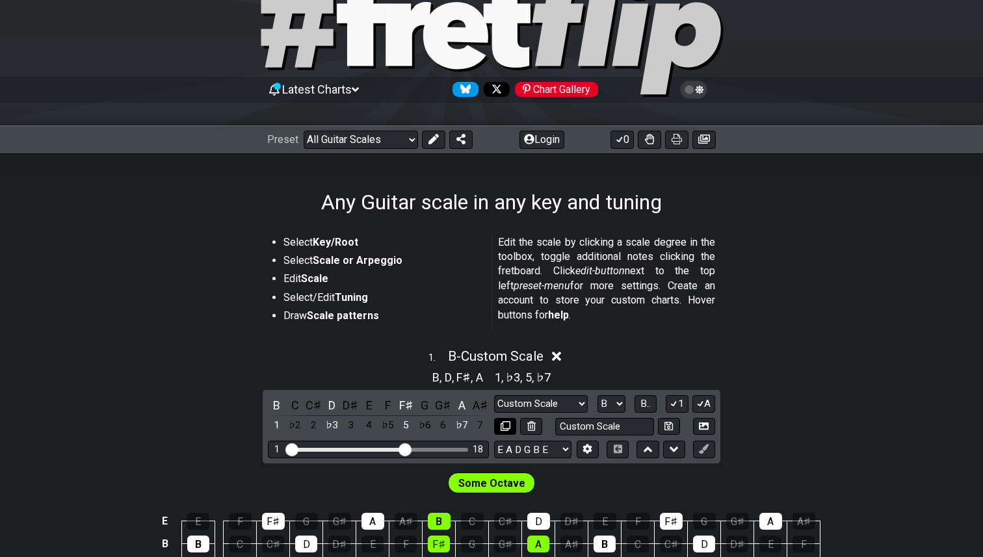
select select "B"
select select "Phrygian"
select select "E"
select select "Custom Scale"
select select "Lydian"
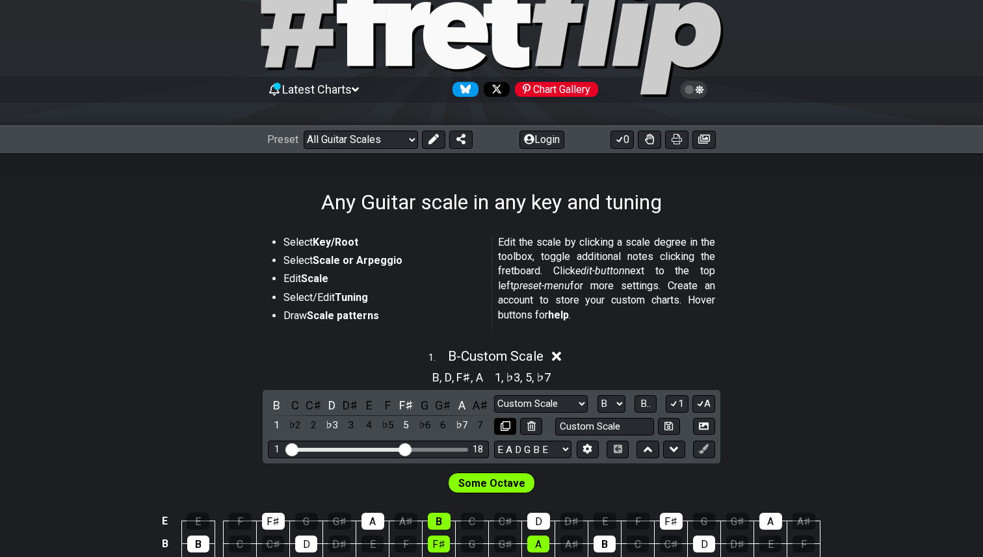
select select "B"
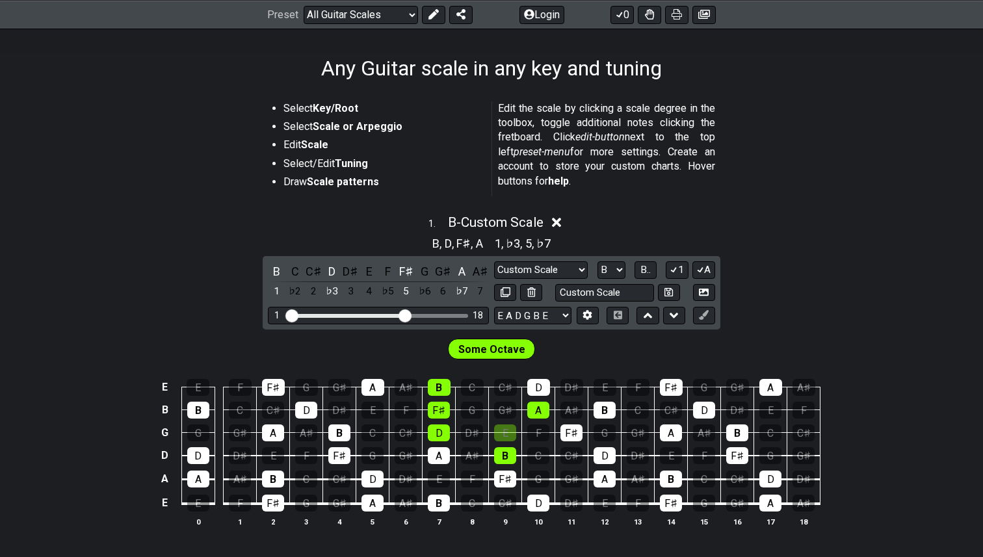
scroll to position [161, 0]
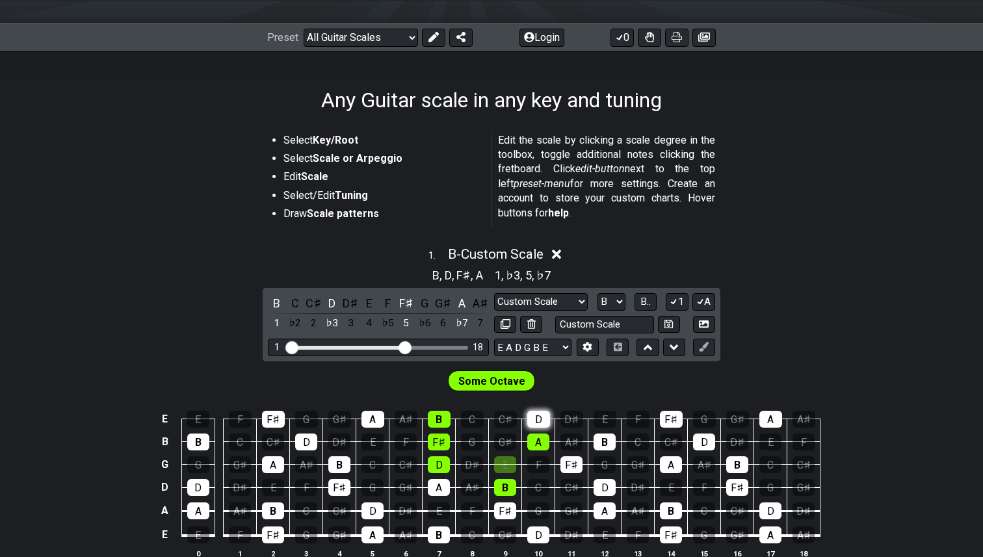
click at [536, 420] on div "D" at bounding box center [538, 419] width 23 height 17
click at [705, 345] on icon at bounding box center [704, 347] width 10 height 10
click at [542, 486] on div "C" at bounding box center [538, 487] width 22 height 17
click at [707, 343] on icon at bounding box center [704, 347] width 10 height 10
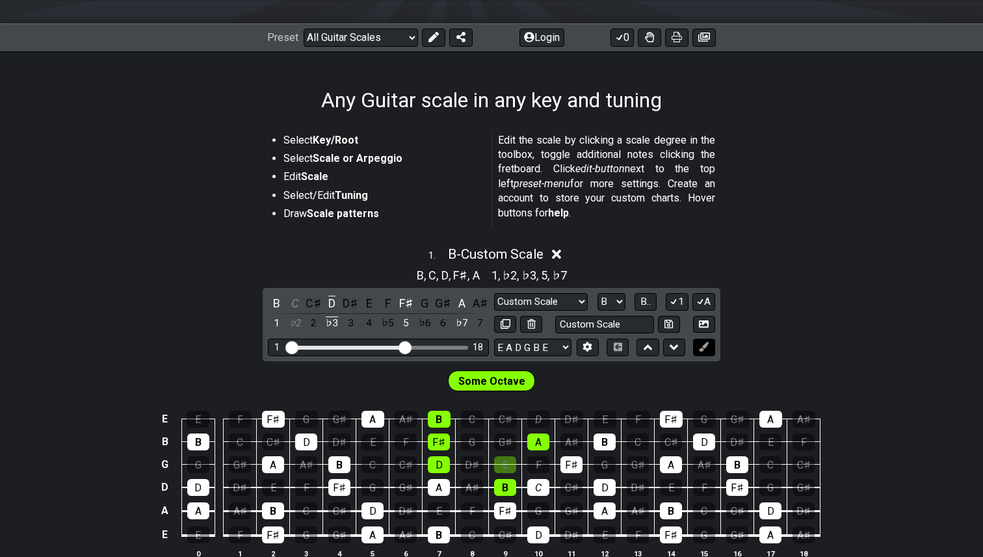
click at [707, 343] on icon at bounding box center [704, 347] width 10 height 10
click at [540, 465] on div "F" at bounding box center [538, 464] width 22 height 17
click at [644, 300] on span "B.." at bounding box center [645, 302] width 10 height 12
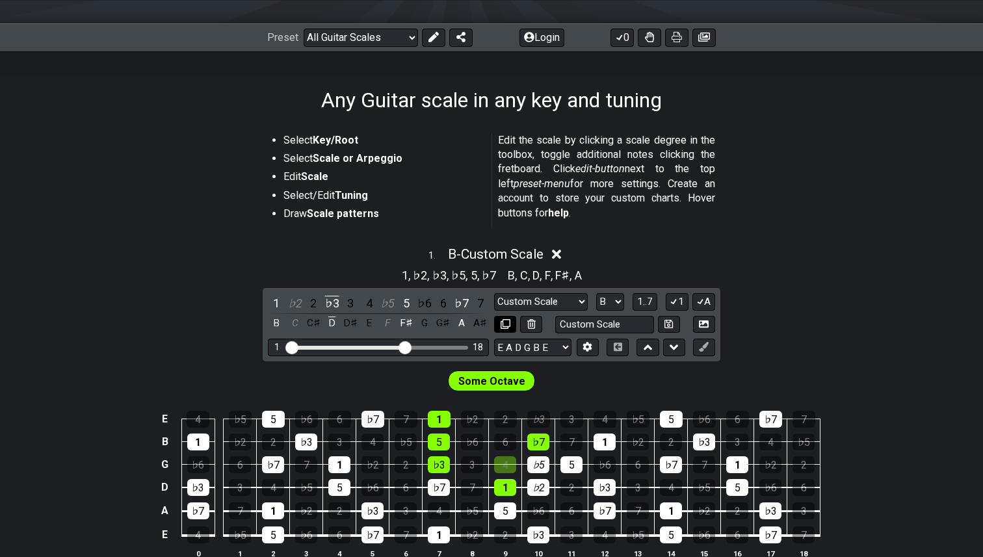
click at [505, 324] on icon at bounding box center [506, 324] width 10 height 10
select select "Mixolydian"
select select "B"
select select "Phrygian"
select select "E"
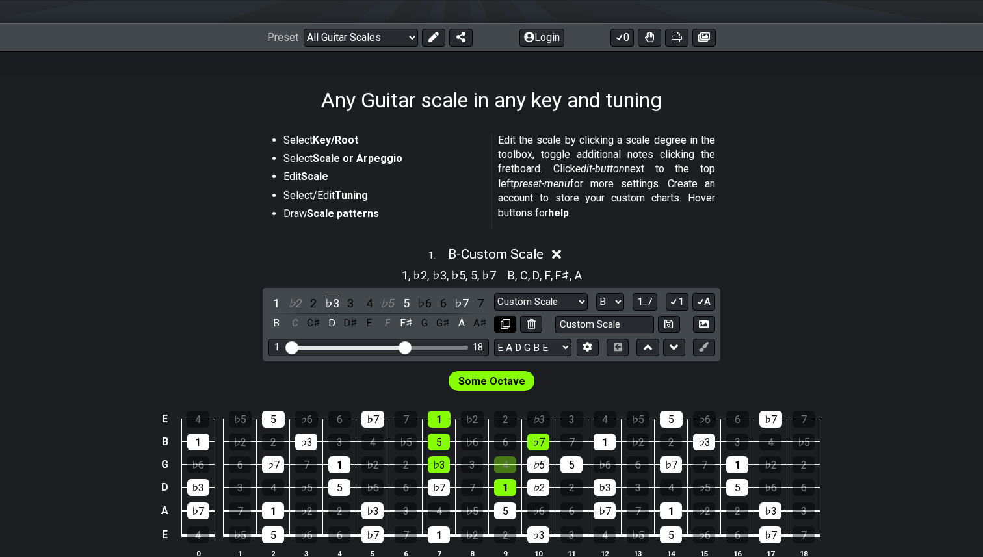
select select "Custom Scale"
select select "Lydian"
select select "B"
click at [505, 324] on icon at bounding box center [506, 324] width 10 height 10
select select "Mixolydian"
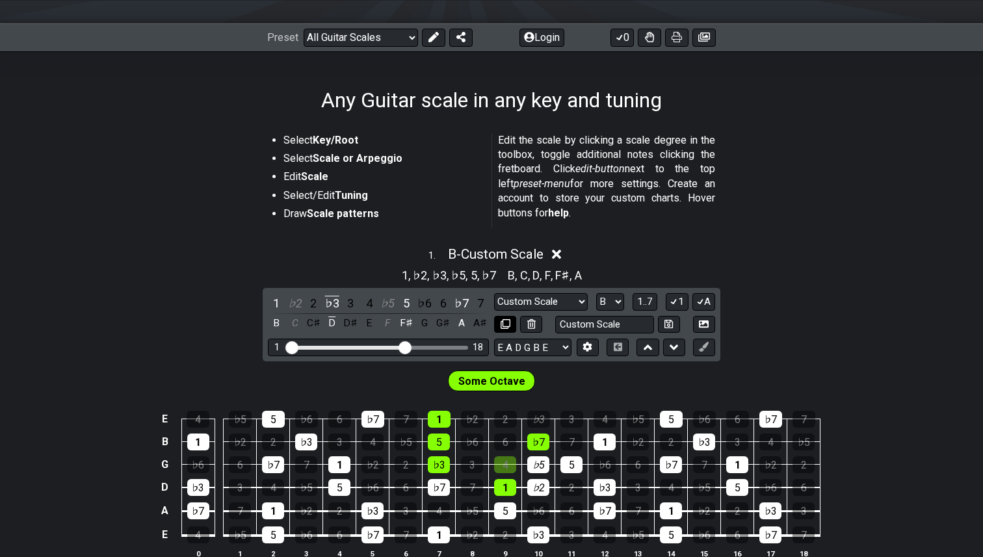
select select "B"
select select "Phrygian"
select select "E"
select select "Custom Scale"
select select "Lydian"
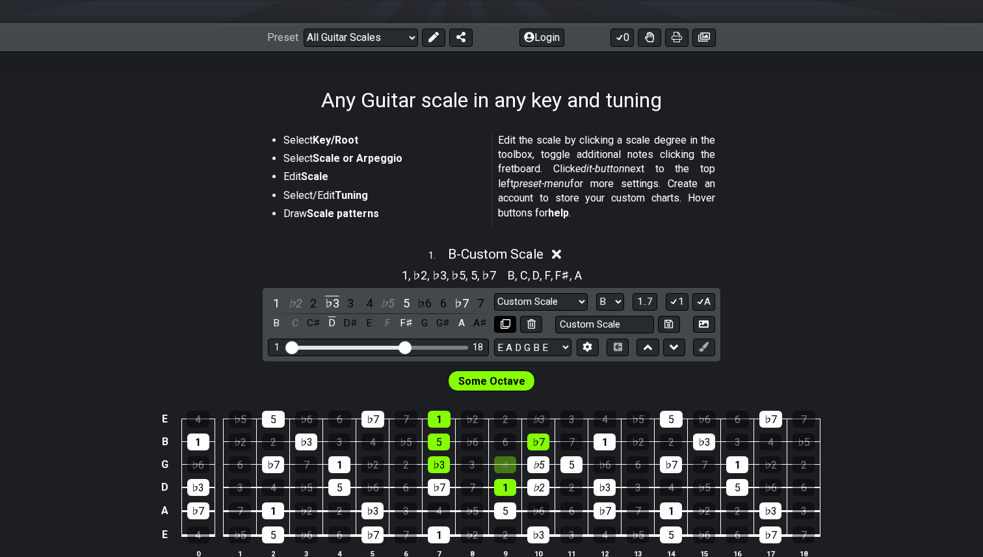
select select "B"
click at [505, 324] on icon at bounding box center [506, 324] width 10 height 10
select select "Mixolydian"
select select "B"
select select "Phrygian"
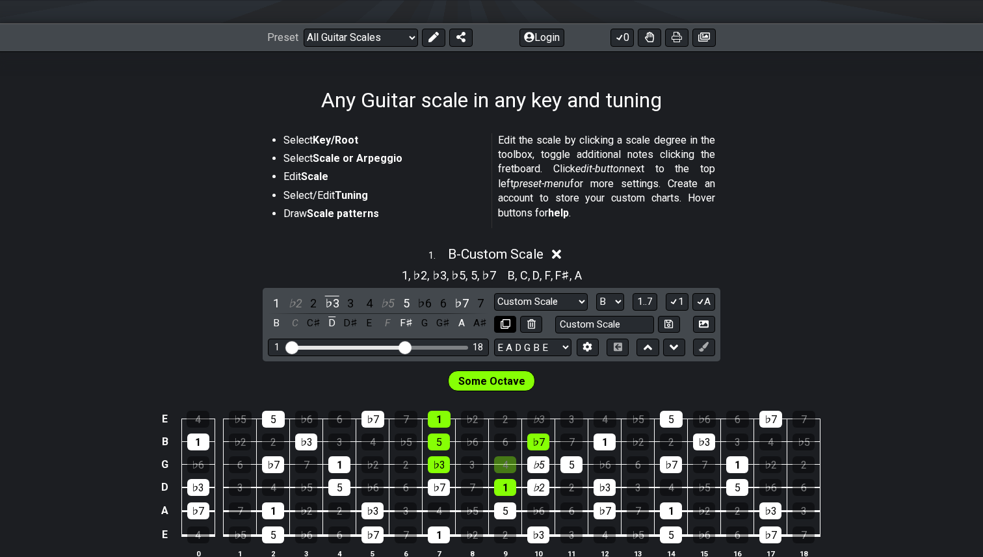
select select "E"
select select "Custom Scale"
select select "Lydian"
select select "B"
click at [618, 348] on icon at bounding box center [618, 347] width 8 height 8
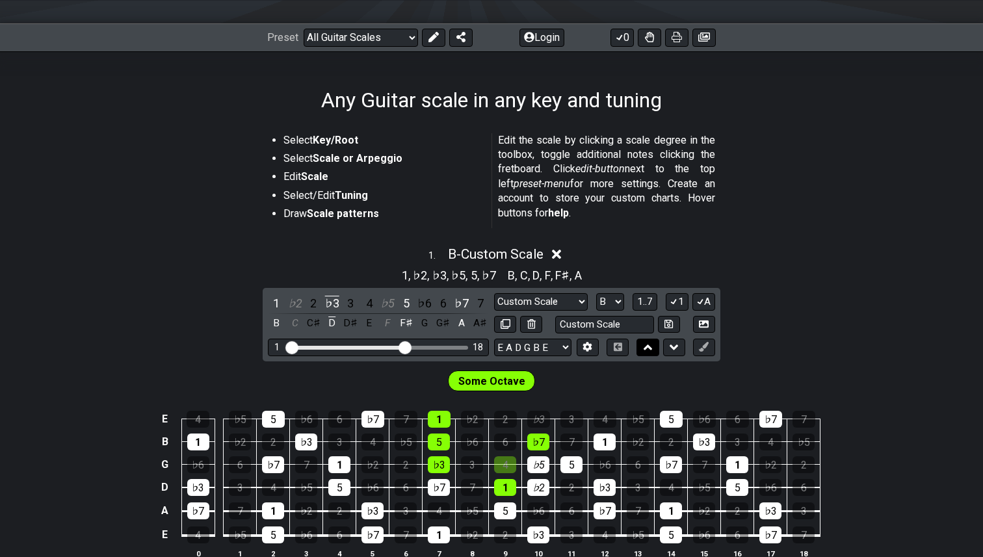
click at [645, 346] on icon at bounding box center [648, 347] width 8 height 5
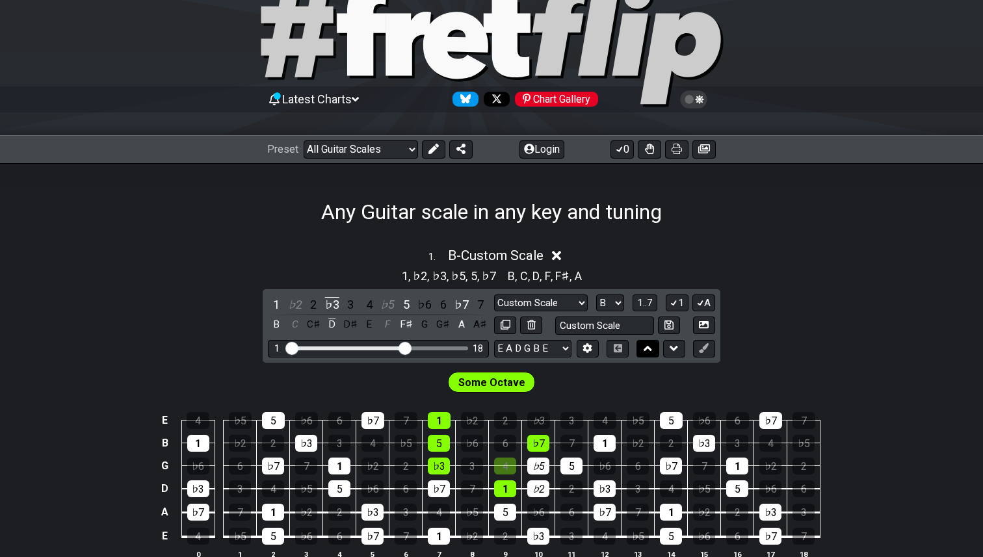
scroll to position [0, 0]
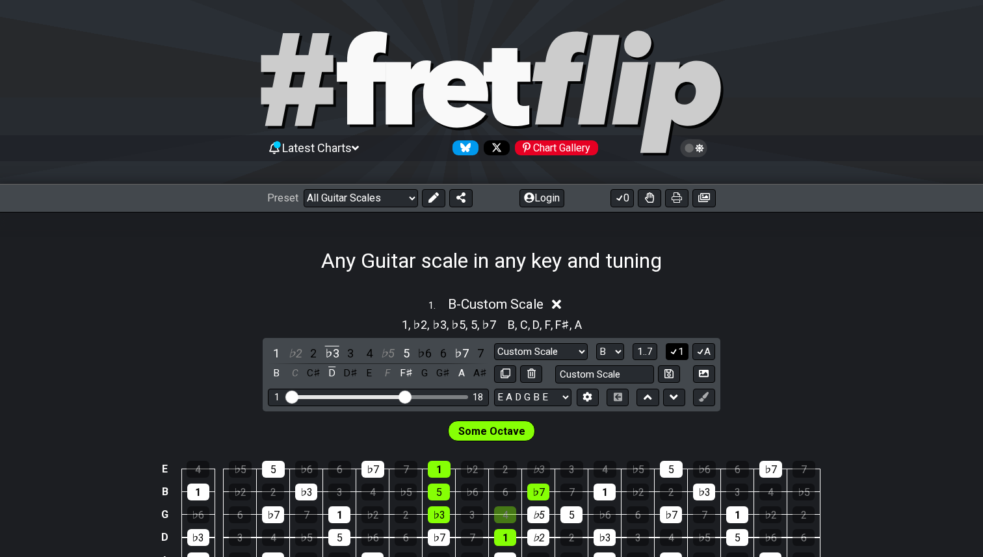
click at [675, 350] on icon at bounding box center [673, 352] width 7 height 6
click at [675, 350] on icon at bounding box center [674, 350] width 5 height 5
click at [675, 350] on icon at bounding box center [673, 352] width 7 height 6
click at [675, 350] on icon at bounding box center [674, 350] width 5 height 5
click at [584, 350] on select "Minor Pentatonic Custom Scale Minor Pentatonic Major Pentatonic Minor Blues Maj…" at bounding box center [541, 352] width 94 height 18
